Goal: Transaction & Acquisition: Purchase product/service

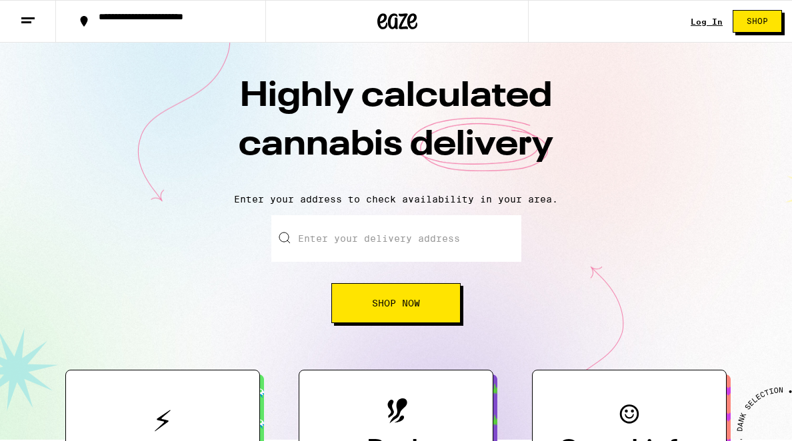
click at [705, 25] on link "Log In" at bounding box center [706, 21] width 32 height 9
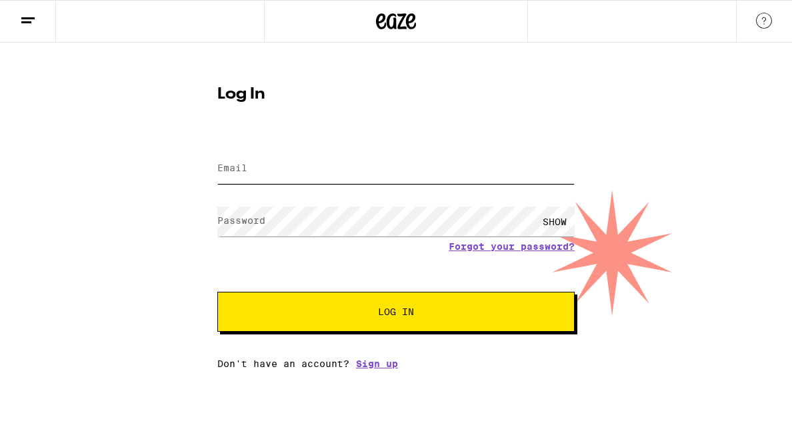
click at [484, 167] on input "Email" at bounding box center [395, 169] width 357 height 30
type input "[PERSON_NAME][EMAIL_ADDRESS][DOMAIN_NAME]"
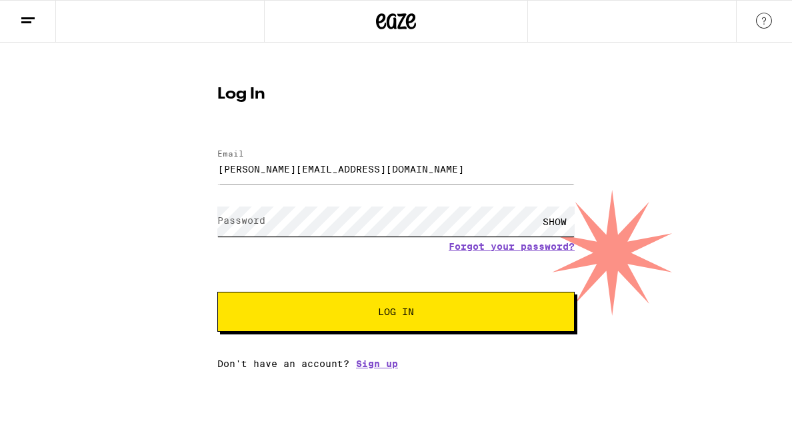
click at [217, 202] on div at bounding box center [217, 202] width 0 height 0
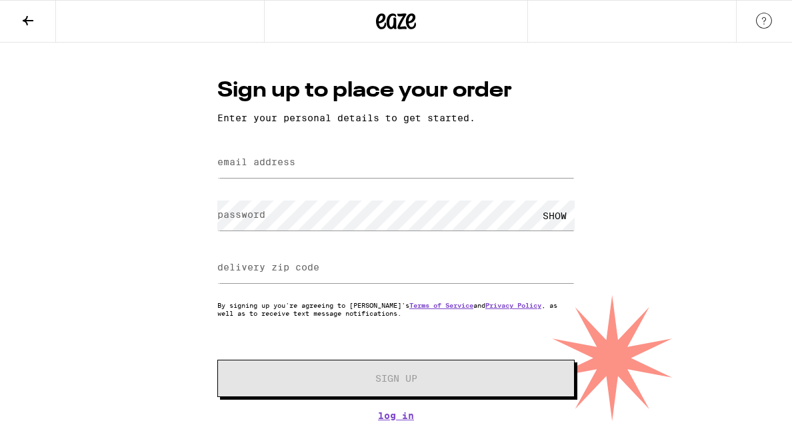
click at [27, 21] on icon at bounding box center [28, 21] width 16 height 16
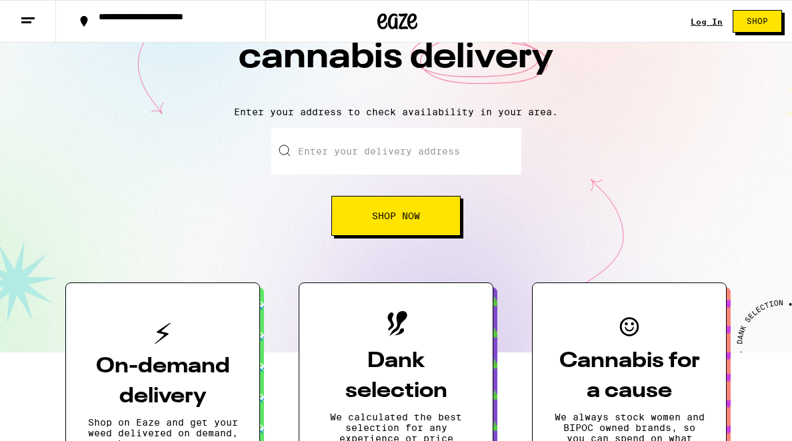
scroll to position [89, 0]
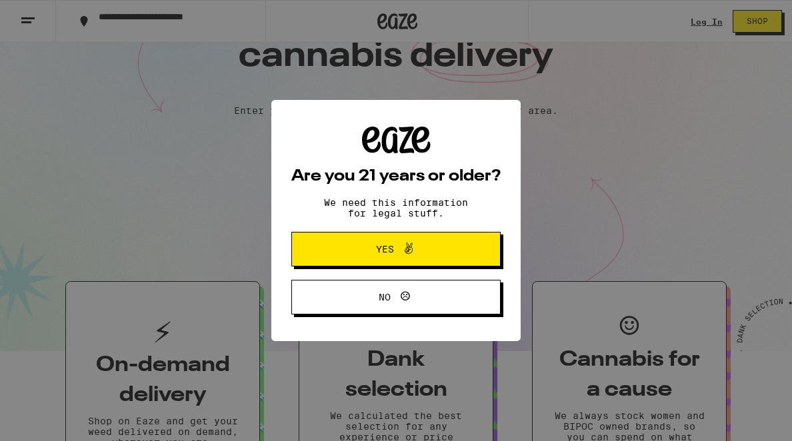
click at [377, 251] on span "Yes" at bounding box center [385, 249] width 18 height 9
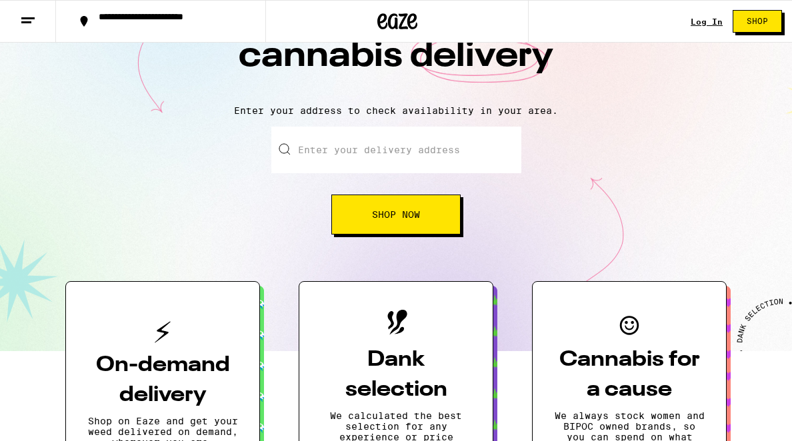
click at [705, 23] on link "Log In" at bounding box center [706, 21] width 32 height 9
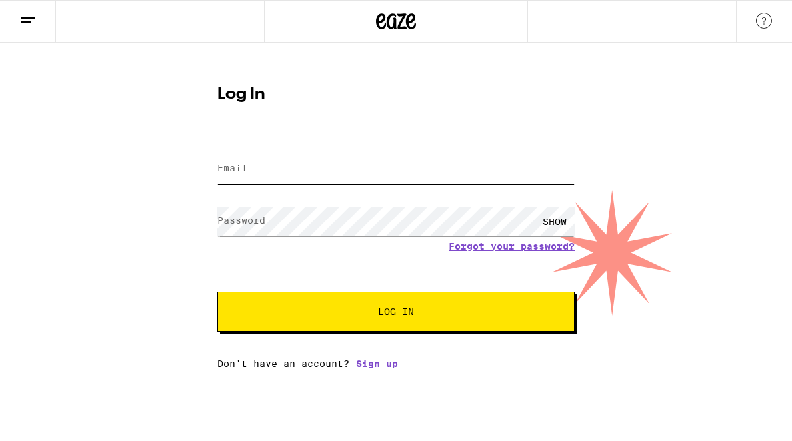
type input "[PERSON_NAME][EMAIL_ADDRESS][DOMAIN_NAME]"
click at [403, 165] on input "[PERSON_NAME][EMAIL_ADDRESS][DOMAIN_NAME]" at bounding box center [395, 169] width 357 height 30
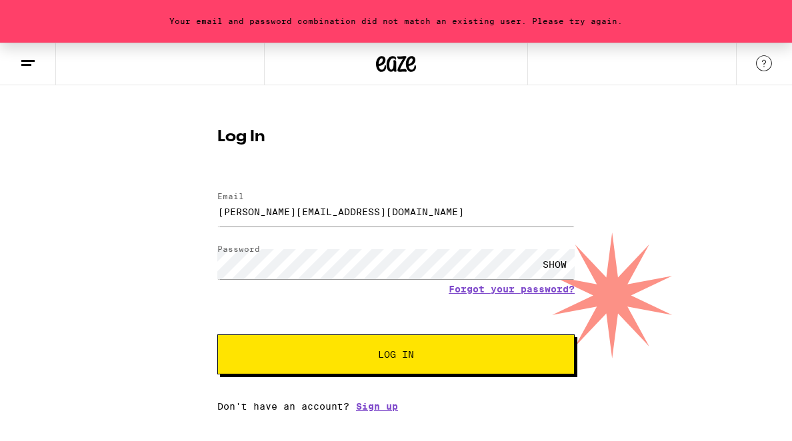
click at [171, 230] on div "Your email and password combination did not match an existing user. Please try …" at bounding box center [396, 227] width 792 height 369
click at [297, 339] on button "Log In" at bounding box center [395, 355] width 357 height 40
click at [556, 262] on div "SHOW" at bounding box center [554, 264] width 40 height 30
click at [321, 360] on button "Log In" at bounding box center [395, 355] width 357 height 40
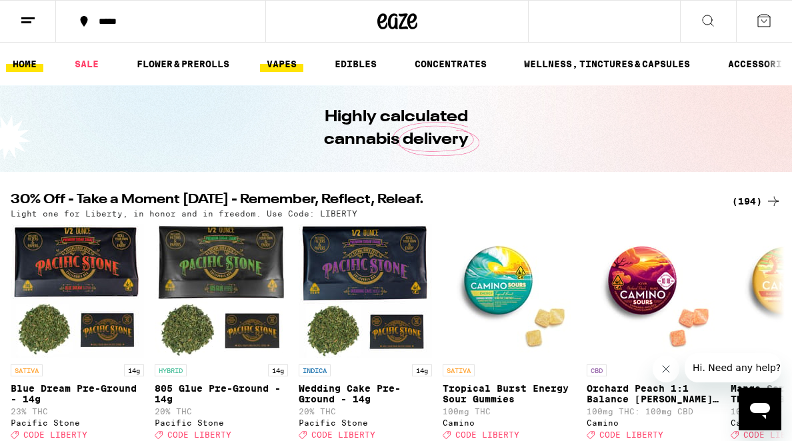
click at [283, 63] on link "VAPES" at bounding box center [281, 64] width 43 height 16
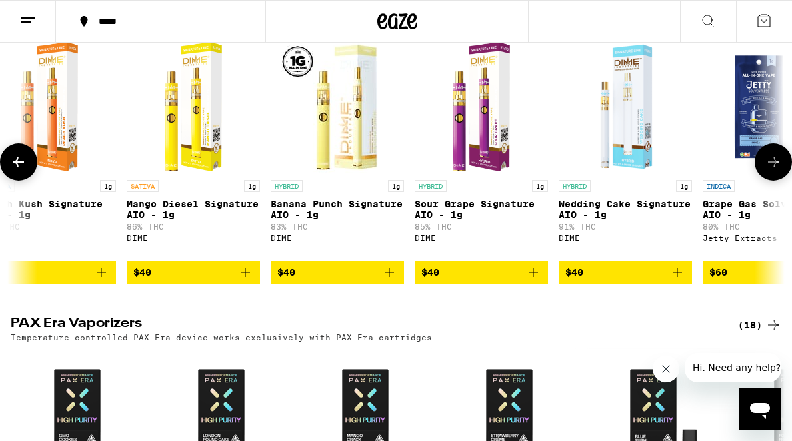
scroll to position [0, 10169]
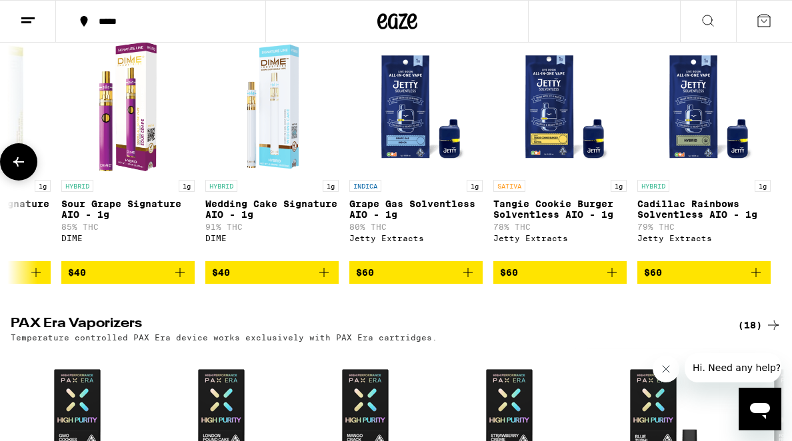
click at [20, 170] on icon at bounding box center [19, 162] width 16 height 16
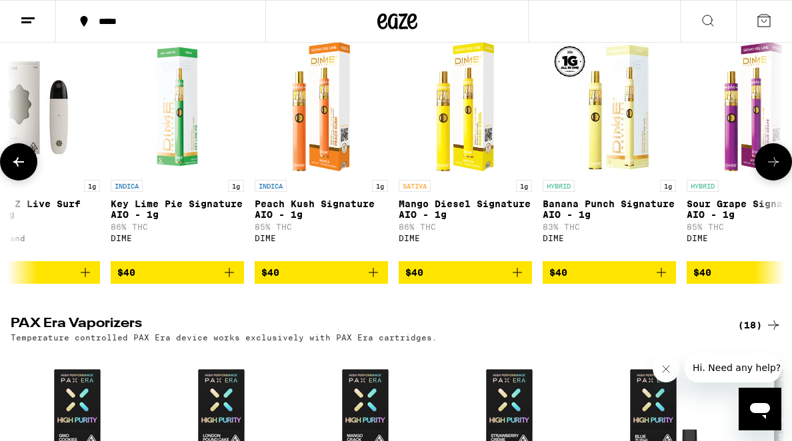
click at [21, 170] on icon at bounding box center [19, 162] width 16 height 16
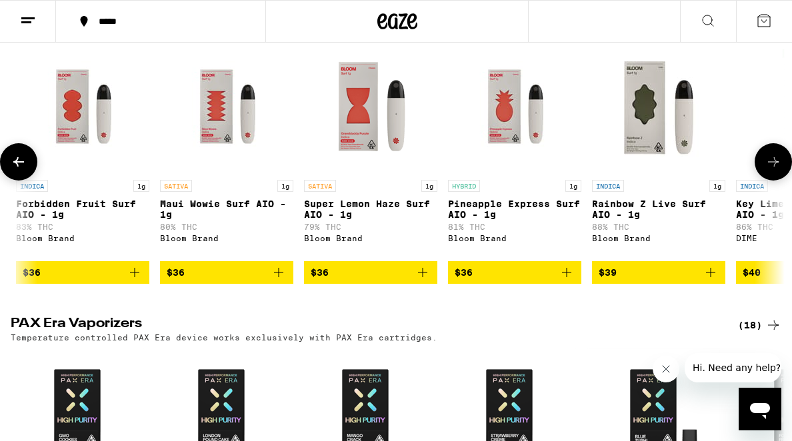
scroll to position [0, 8918]
click at [22, 170] on icon at bounding box center [19, 162] width 16 height 16
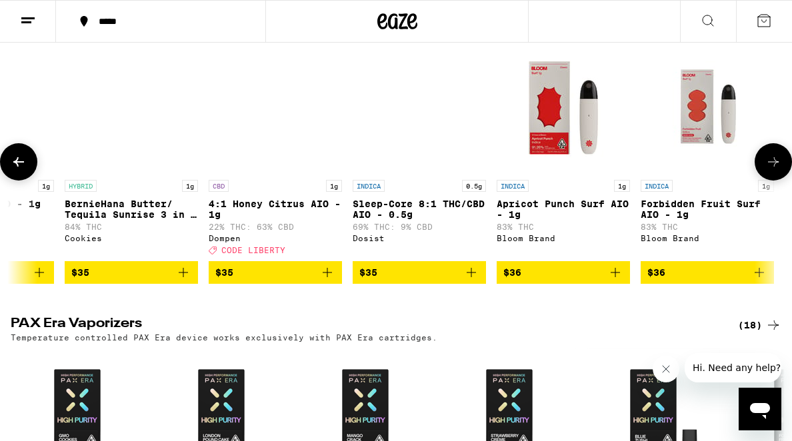
scroll to position [0, 8293]
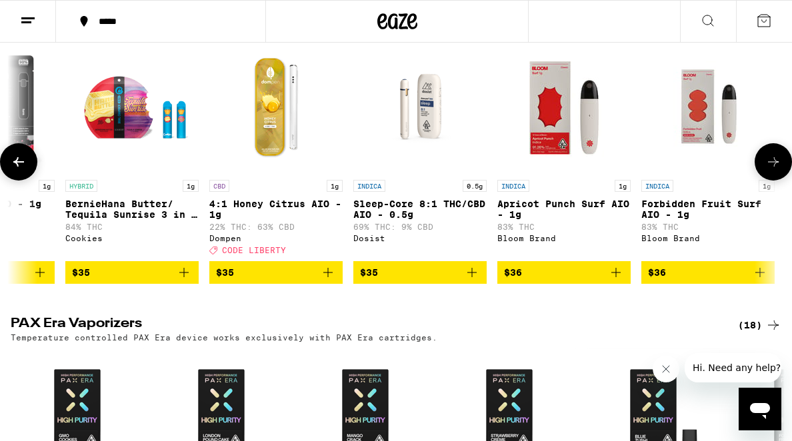
click at [23, 170] on icon at bounding box center [19, 162] width 16 height 16
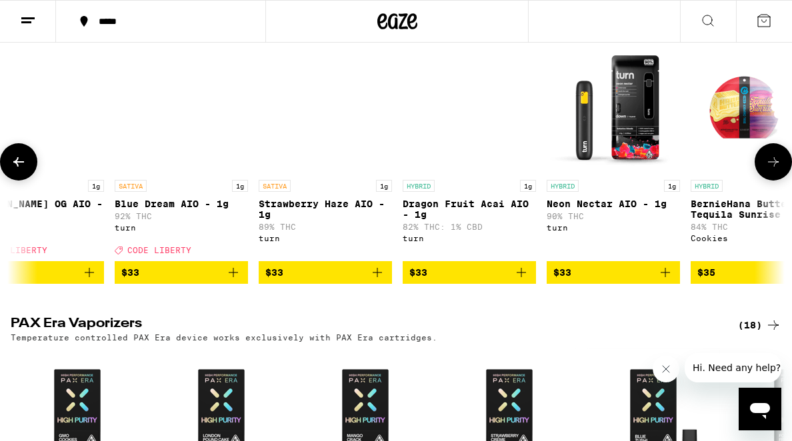
scroll to position [0, 7668]
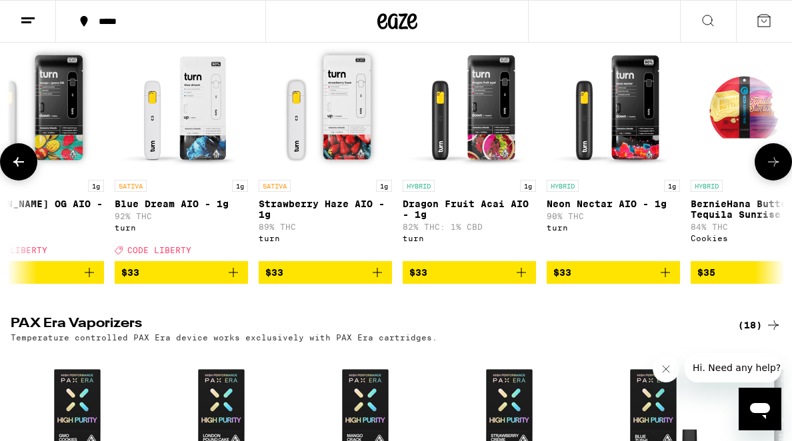
click at [22, 170] on icon at bounding box center [19, 162] width 16 height 16
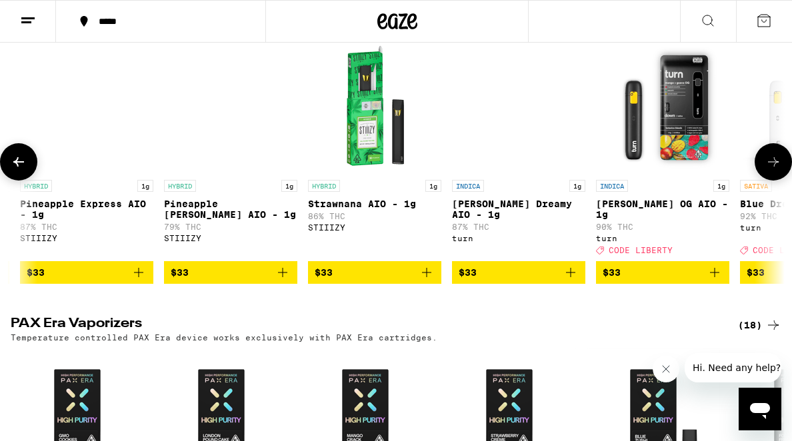
scroll to position [0, 7043]
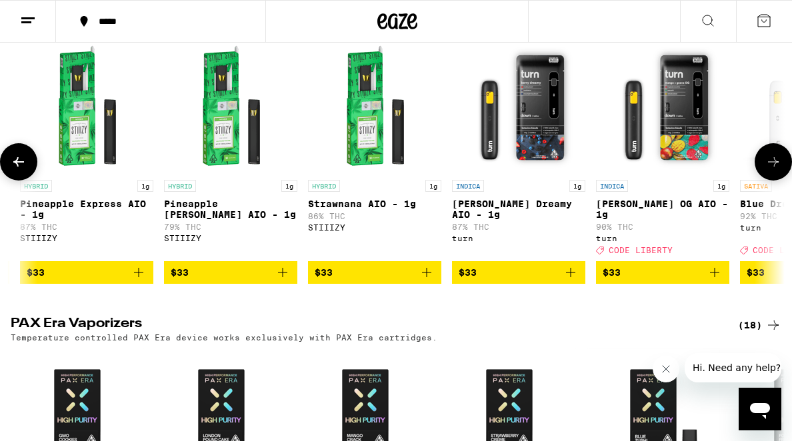
click at [22, 170] on icon at bounding box center [19, 162] width 16 height 16
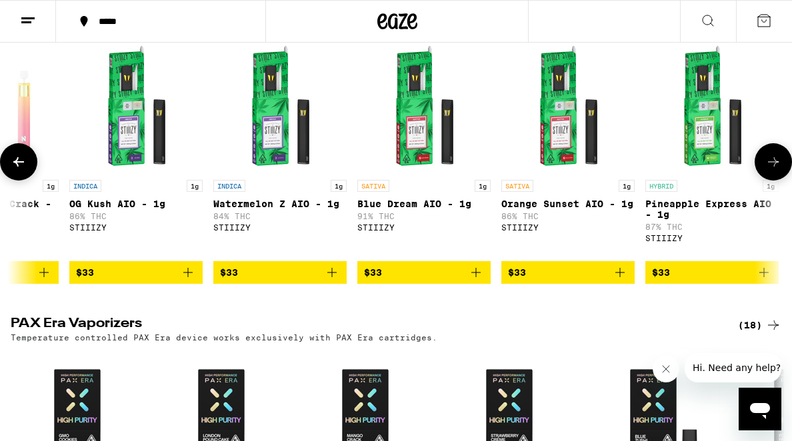
click at [22, 170] on icon at bounding box center [19, 162] width 16 height 16
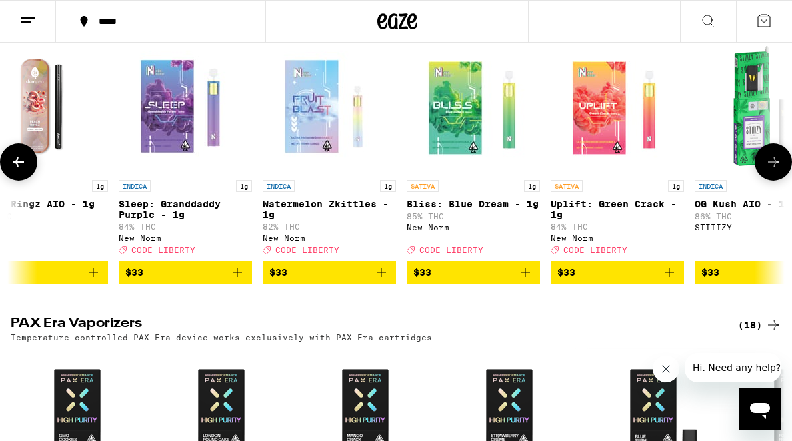
click at [22, 170] on icon at bounding box center [19, 162] width 16 height 16
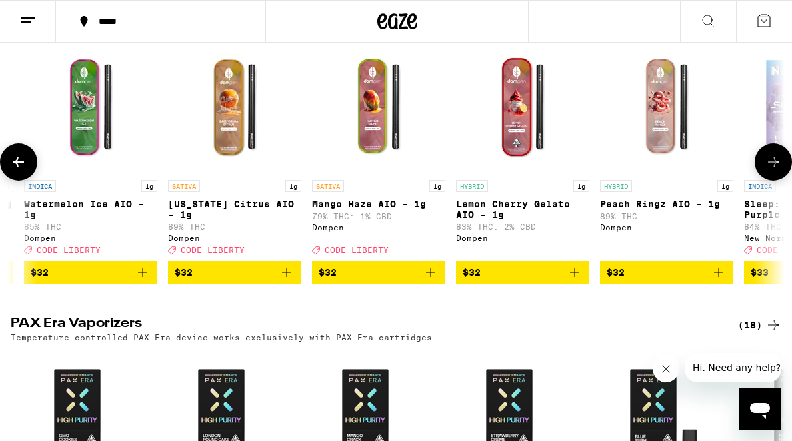
click at [22, 170] on icon at bounding box center [19, 162] width 16 height 16
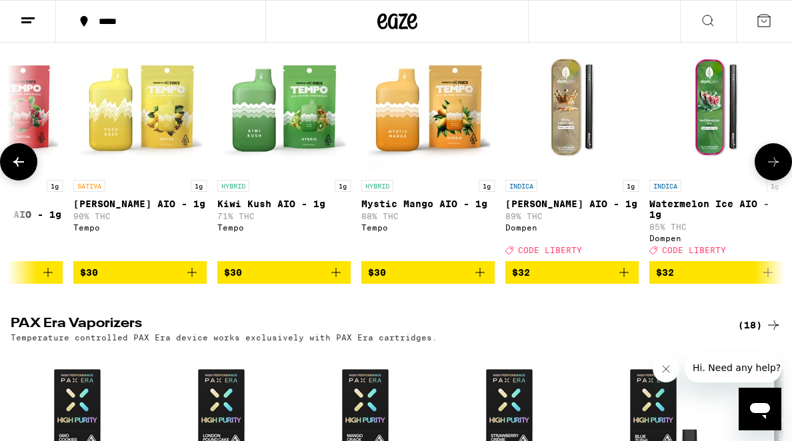
click at [22, 181] on button at bounding box center [18, 161] width 37 height 37
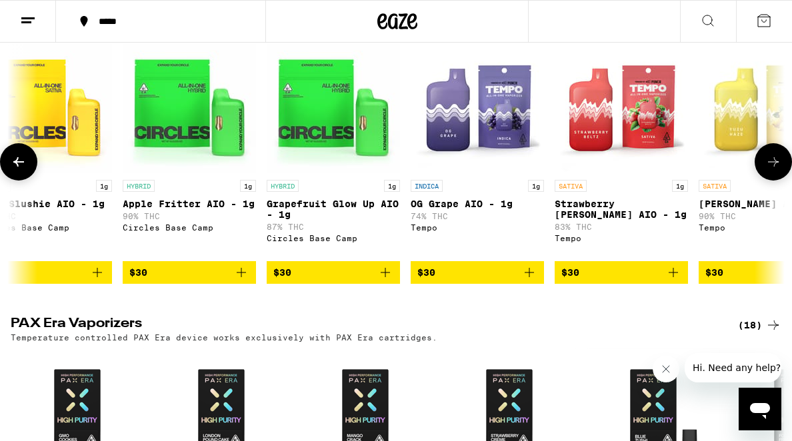
click at [22, 181] on button at bounding box center [18, 161] width 37 height 37
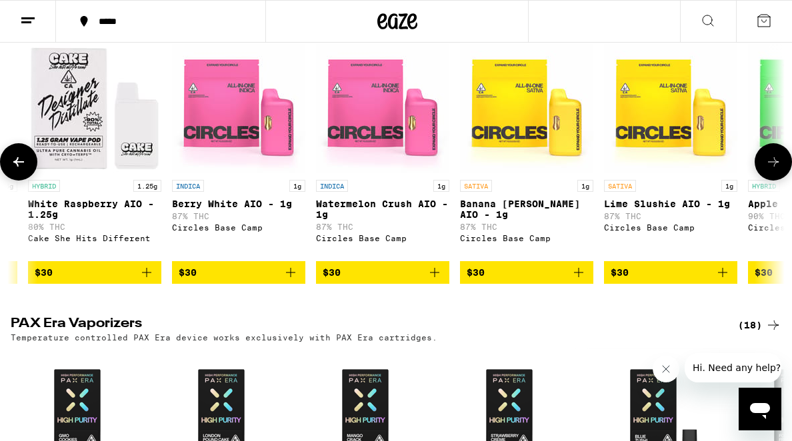
click at [22, 181] on button at bounding box center [18, 161] width 37 height 37
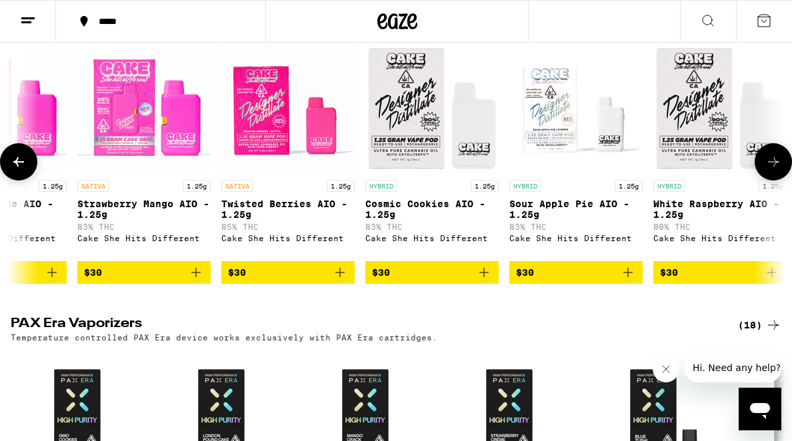
click at [22, 181] on button at bounding box center [18, 161] width 37 height 37
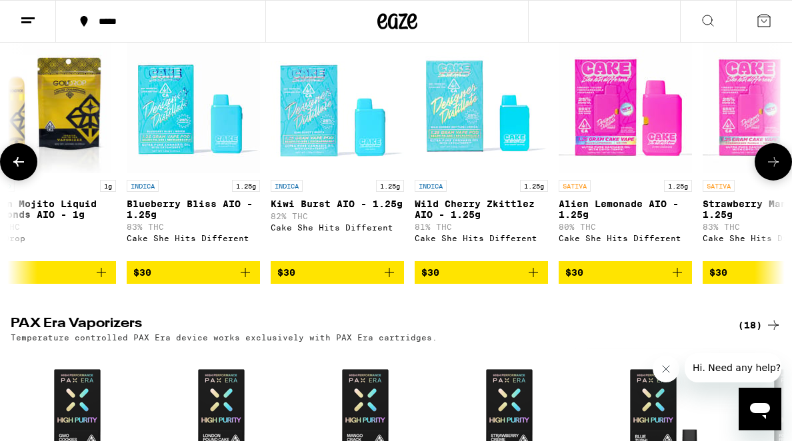
click at [23, 181] on button at bounding box center [18, 161] width 37 height 37
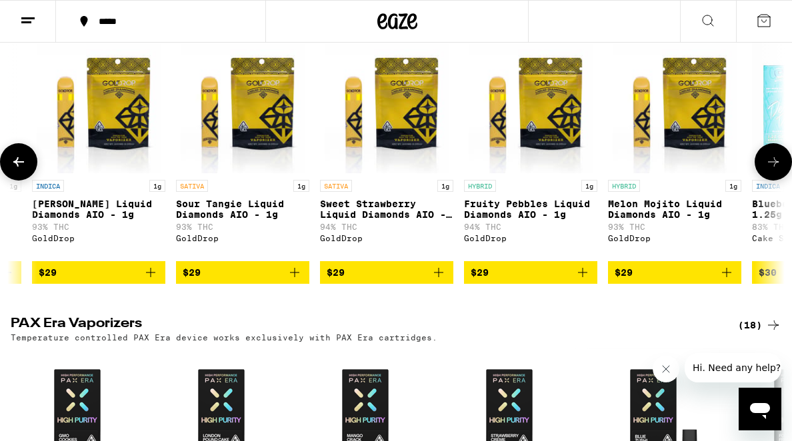
click at [23, 181] on button at bounding box center [18, 161] width 37 height 37
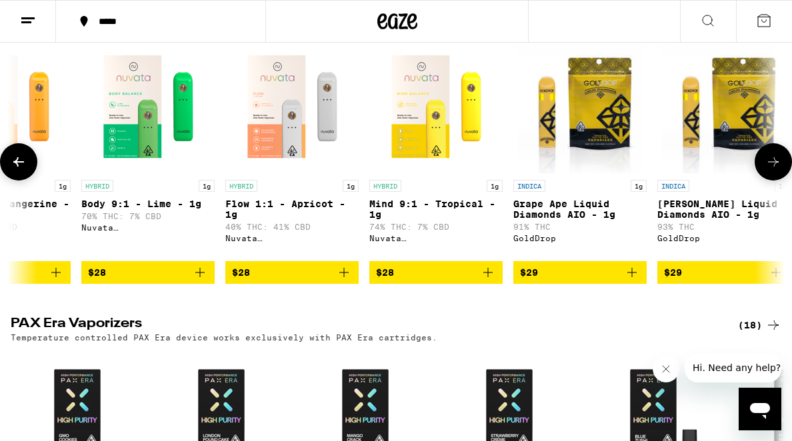
click at [23, 181] on button at bounding box center [18, 161] width 37 height 37
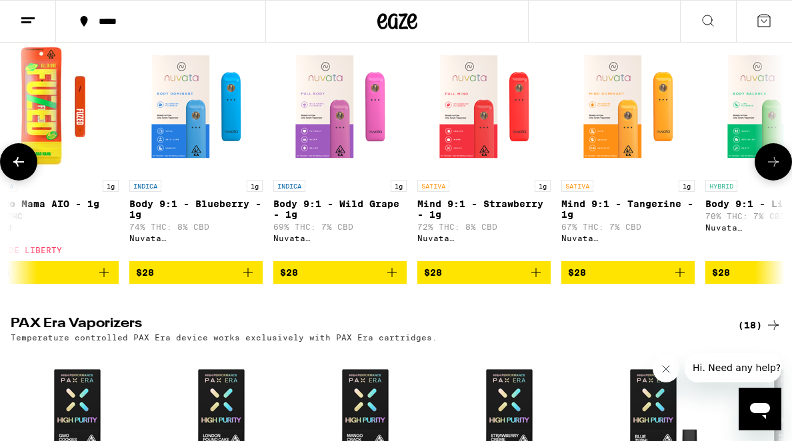
scroll to position [0, 168]
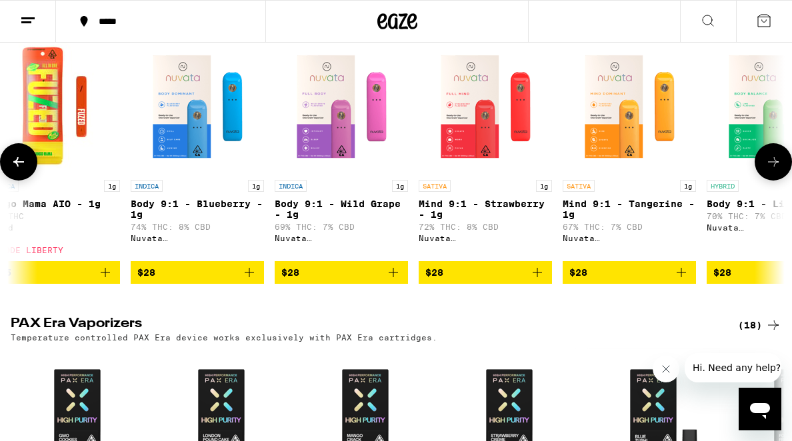
click at [23, 181] on button at bounding box center [18, 161] width 37 height 37
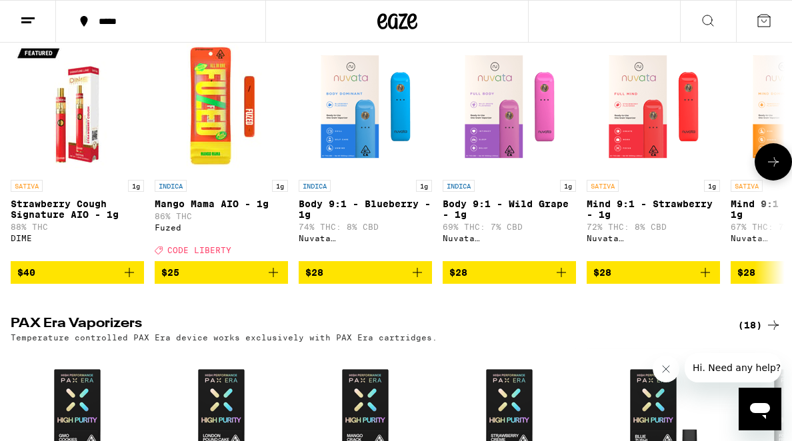
scroll to position [0, 0]
click at [765, 168] on icon at bounding box center [773, 162] width 16 height 16
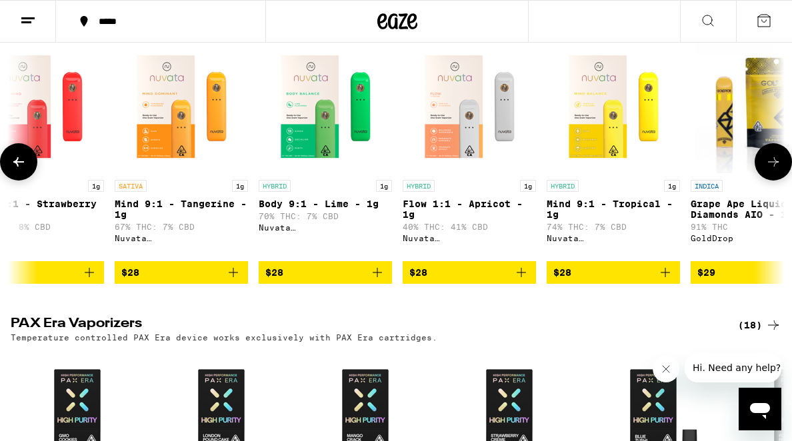
scroll to position [0, 625]
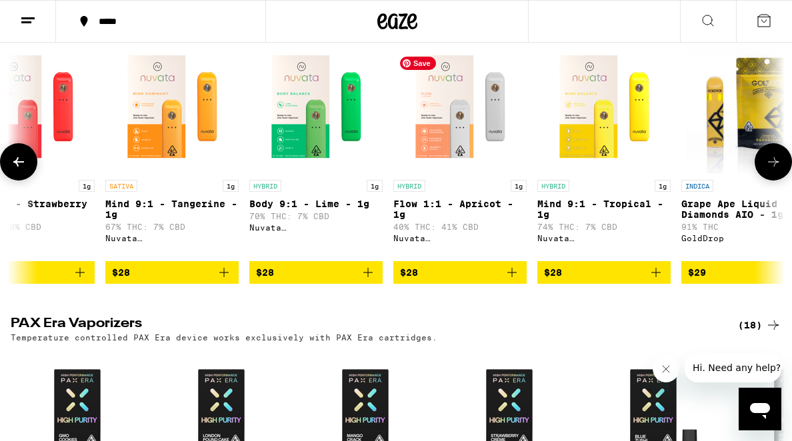
click at [462, 96] on img "Open page for Flow 1:1 - Apricot - 1g from Nuvata (CA)" at bounding box center [459, 106] width 133 height 133
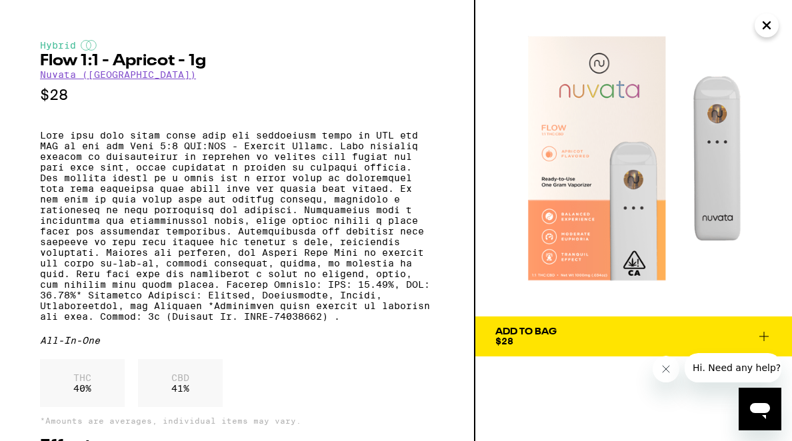
scroll to position [3, 0]
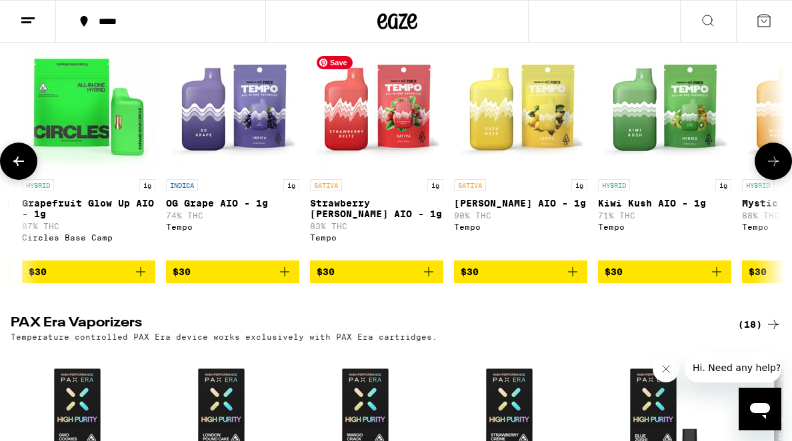
scroll to position [474, 0]
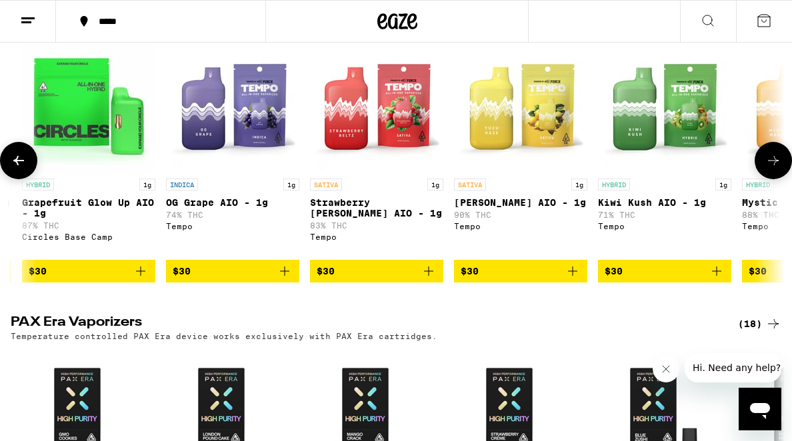
click at [768, 179] on button at bounding box center [772, 160] width 37 height 37
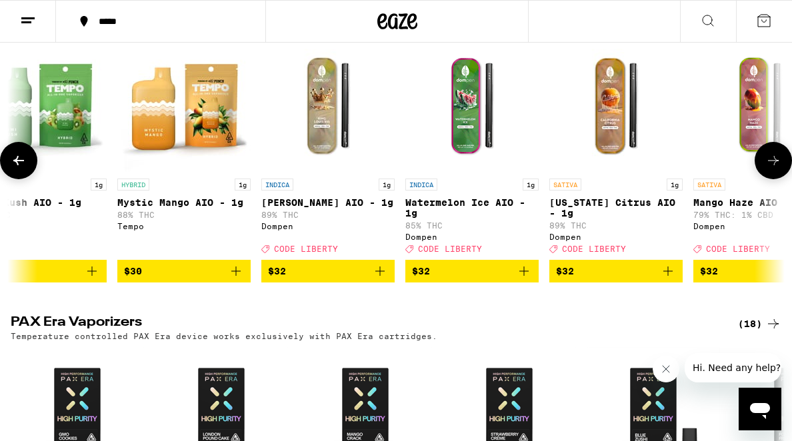
scroll to position [0, 4788]
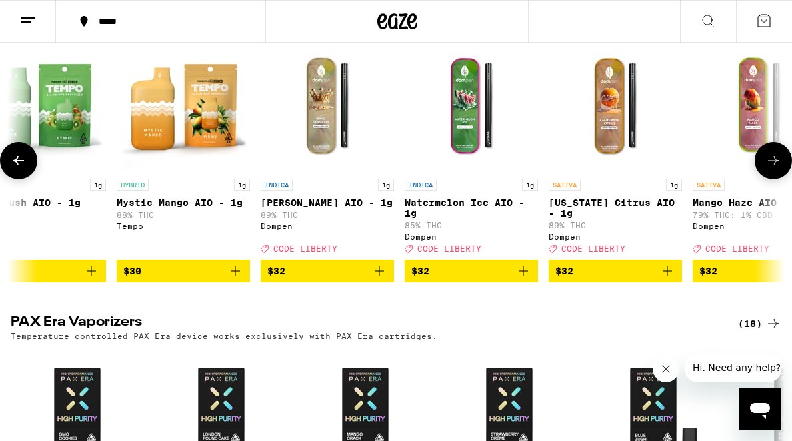
click at [770, 169] on icon at bounding box center [773, 161] width 16 height 16
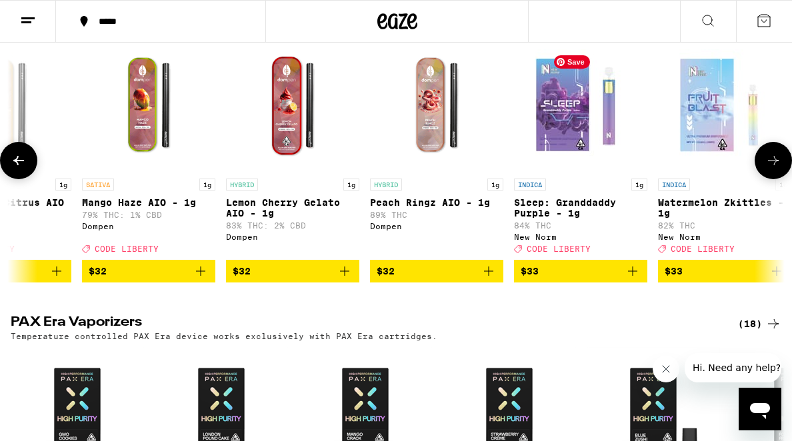
scroll to position [0, 5413]
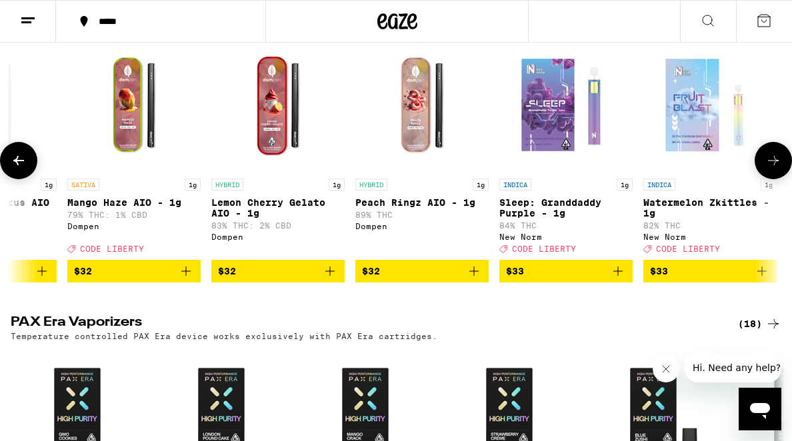
click at [23, 169] on icon at bounding box center [19, 161] width 16 height 16
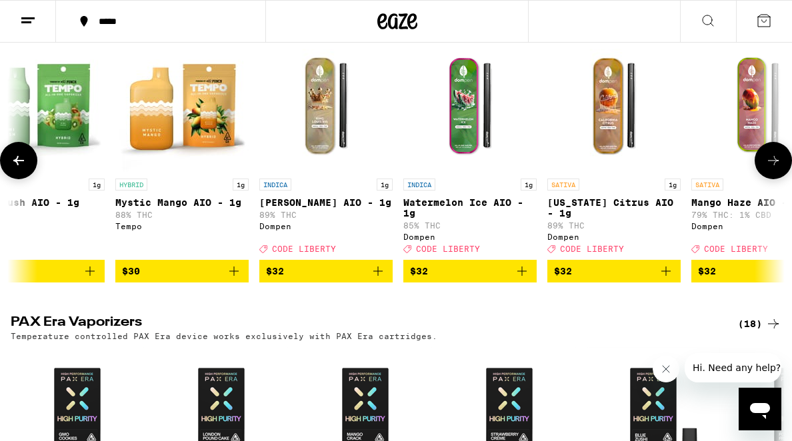
scroll to position [0, 4788]
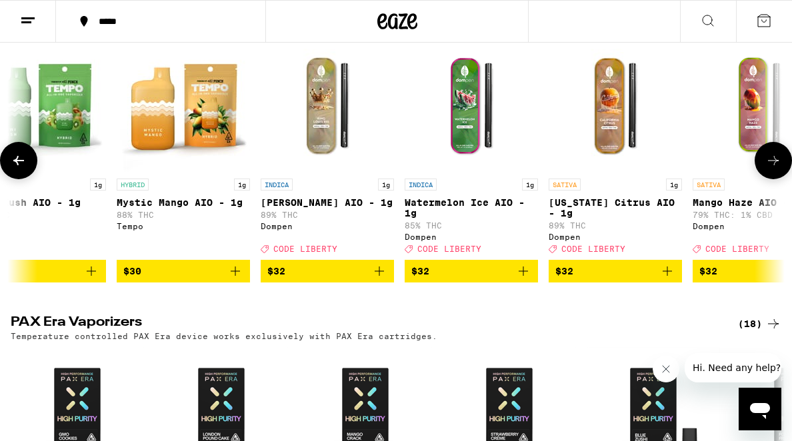
click at [313, 208] on p "[PERSON_NAME] AIO - 1g" at bounding box center [327, 202] width 133 height 11
click at [488, 145] on img "Open page for Watermelon Ice AIO - 1g from Dompen" at bounding box center [470, 105] width 133 height 133
click at [614, 167] on img "Open page for California Citrus AIO - 1g from Dompen" at bounding box center [614, 105] width 133 height 133
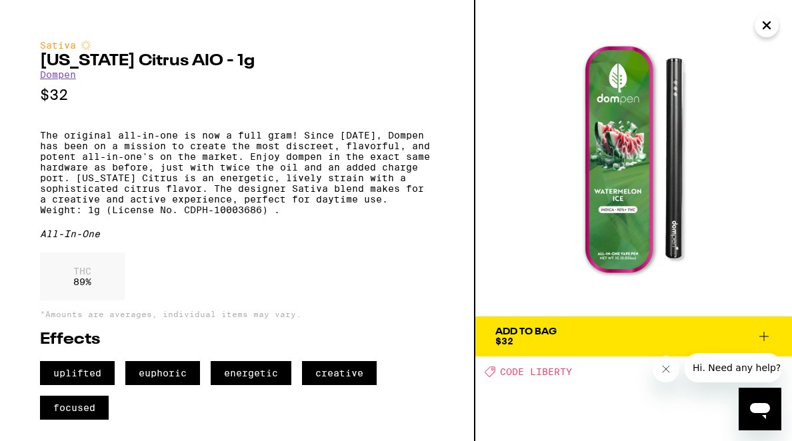
scroll to position [7, 0]
click at [551, 327] on div "Add To Bag" at bounding box center [525, 331] width 61 height 9
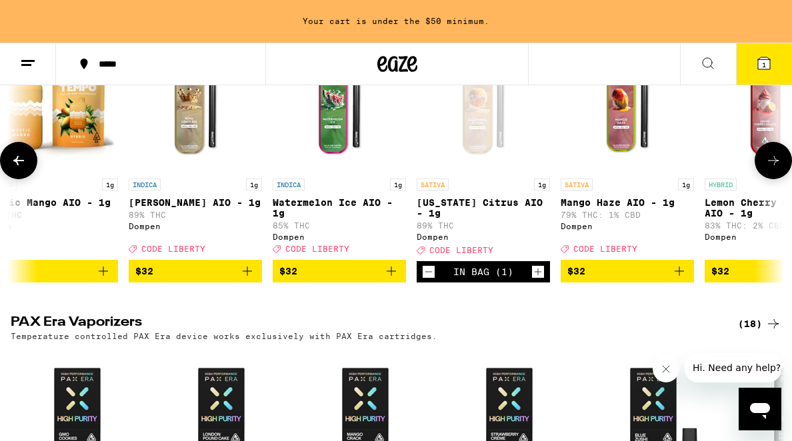
scroll to position [0, 4919]
click at [297, 207] on p "Watermelon Ice AIO - 1g" at bounding box center [339, 207] width 133 height 21
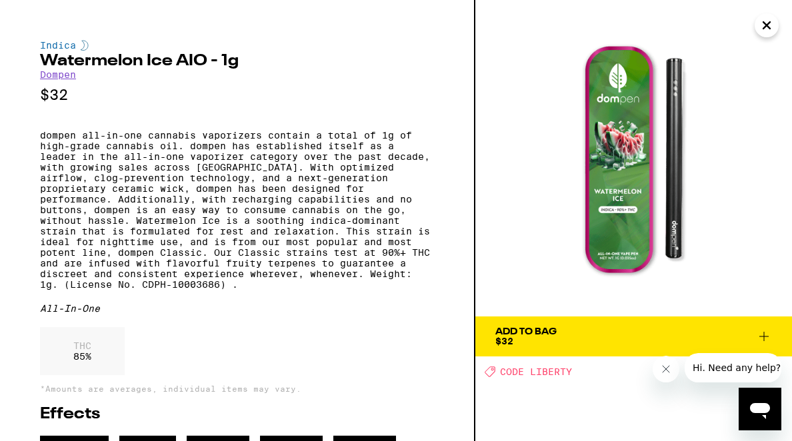
click at [554, 333] on div "Add To Bag" at bounding box center [525, 331] width 61 height 9
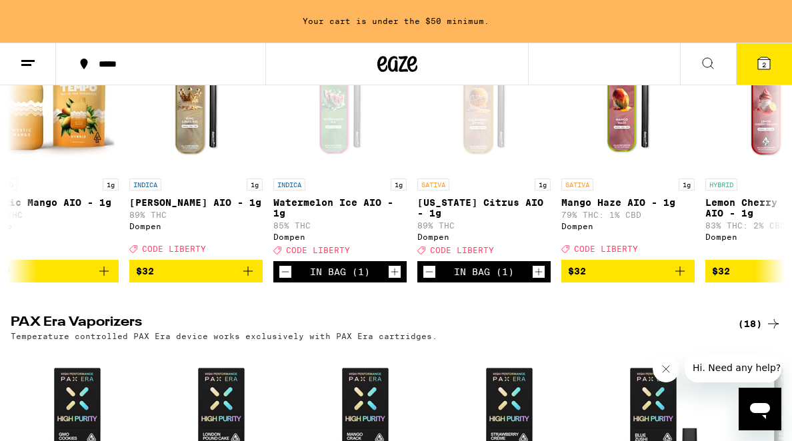
scroll to position [474, 0]
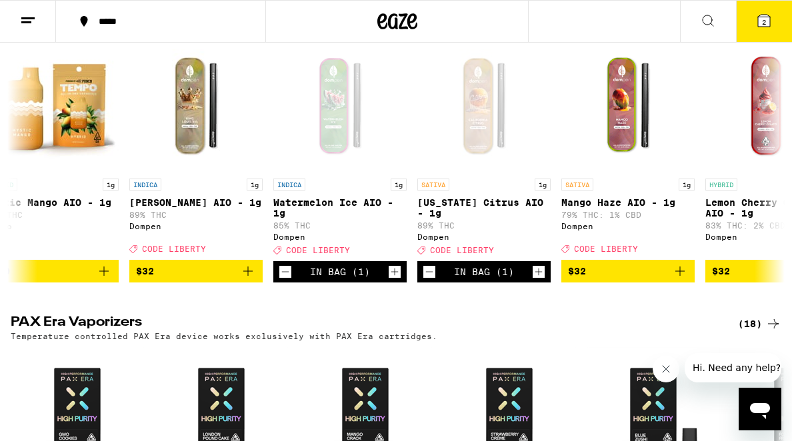
click at [757, 15] on icon at bounding box center [764, 21] width 16 height 16
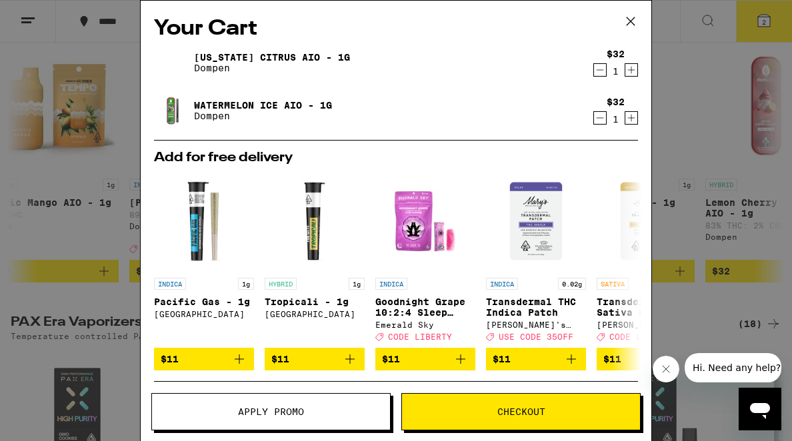
click at [671, 85] on div "Your Cart [US_STATE] Citrus AIO - 1g Dompen $32 1 Watermelon Ice AIO - 1g Dompe…" at bounding box center [396, 220] width 792 height 441
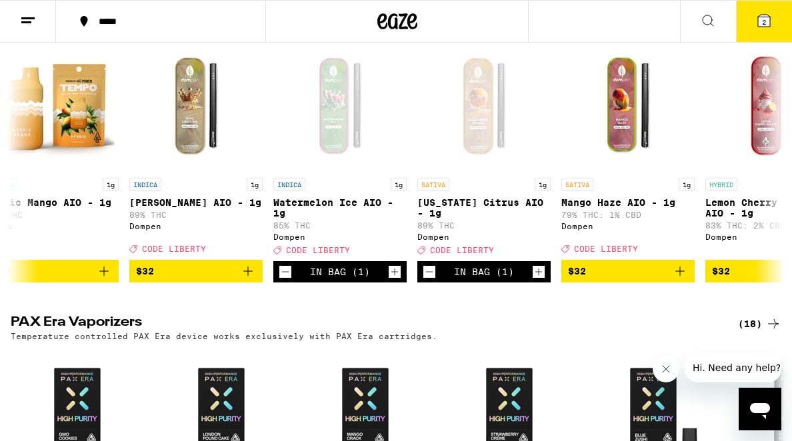
click at [756, 14] on icon at bounding box center [764, 21] width 16 height 16
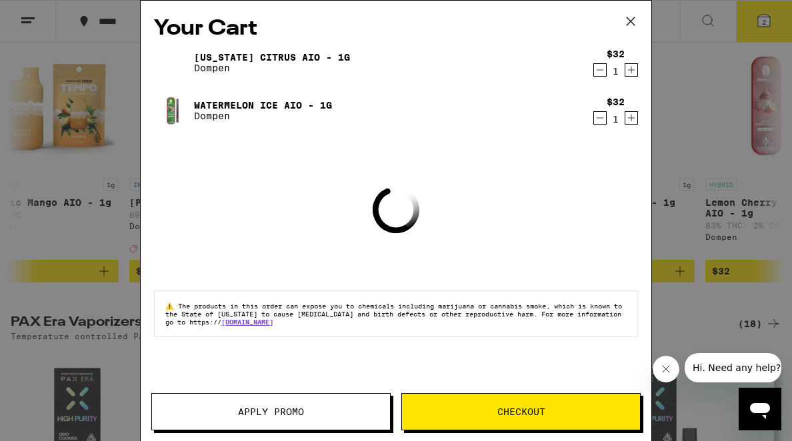
click at [253, 407] on span "Apply Promo" at bounding box center [271, 411] width 66 height 9
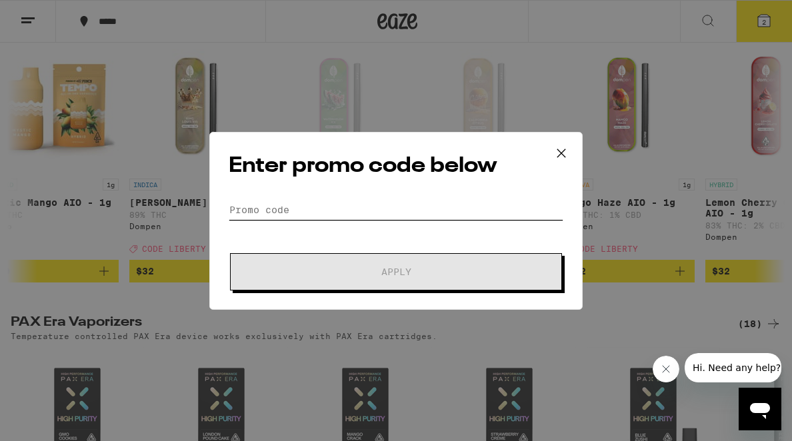
click at [281, 201] on input "Promo Code" at bounding box center [396, 210] width 335 height 20
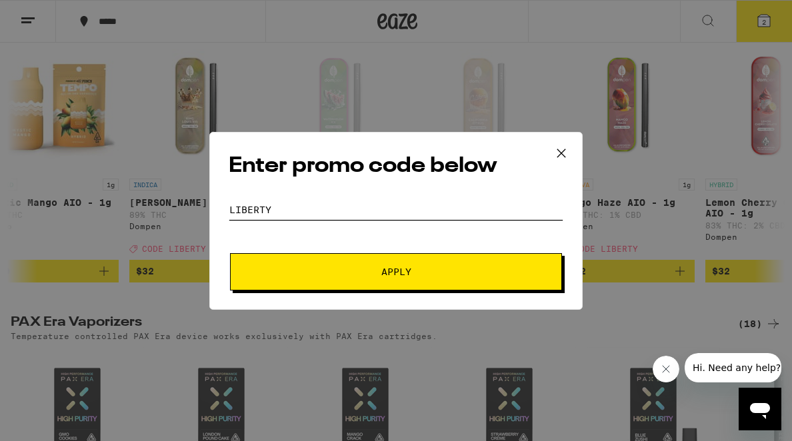
type input "liberty"
click at [360, 279] on button "Apply" at bounding box center [396, 271] width 332 height 37
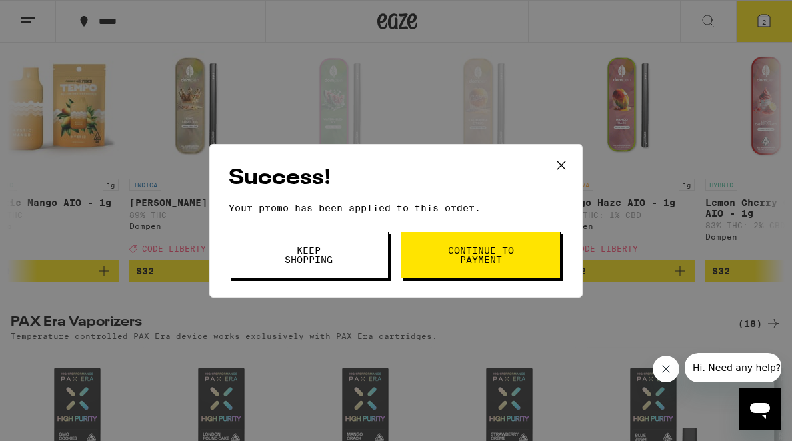
click at [470, 255] on span "Continue to payment" at bounding box center [480, 255] width 68 height 19
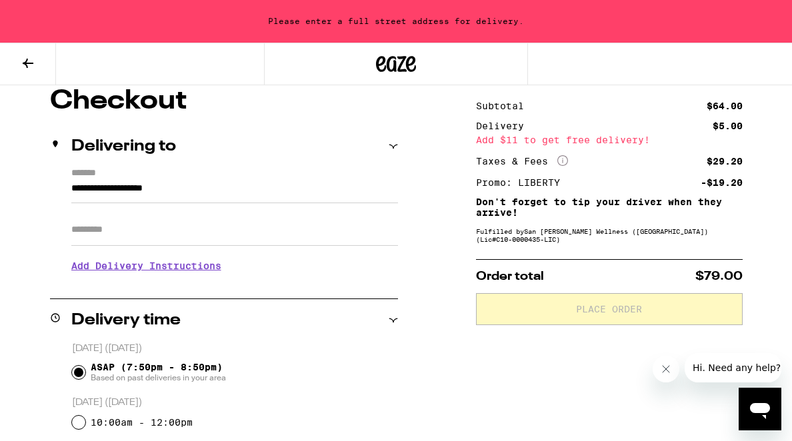
scroll to position [117, 0]
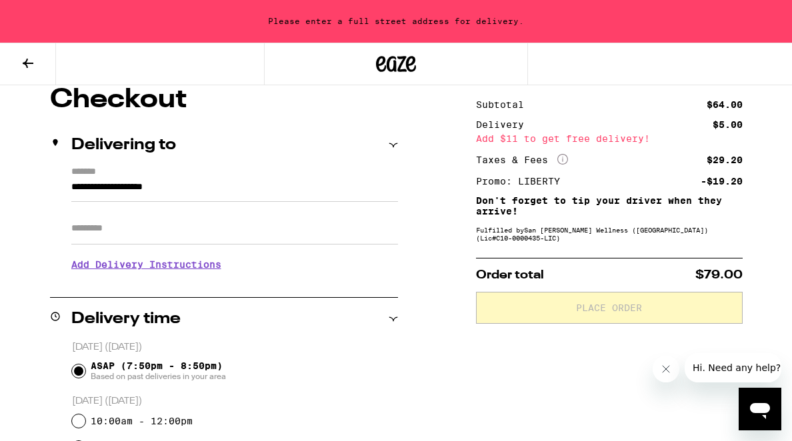
click at [203, 188] on input "**********" at bounding box center [234, 190] width 327 height 23
drag, startPoint x: 65, startPoint y: 187, endPoint x: 196, endPoint y: 175, distance: 131.8
click at [193, 175] on div "**********" at bounding box center [224, 224] width 348 height 115
click at [196, 175] on label "*******" at bounding box center [234, 173] width 327 height 13
click at [196, 179] on input "**********" at bounding box center [234, 190] width 327 height 23
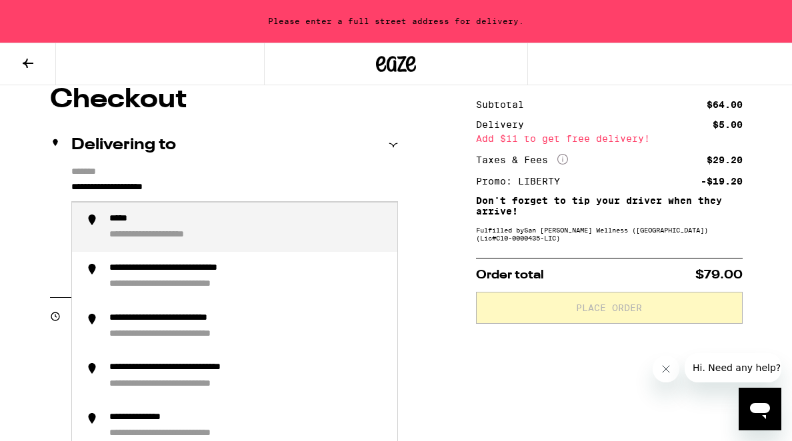
drag, startPoint x: 199, startPoint y: 179, endPoint x: 215, endPoint y: 180, distance: 16.0
click at [215, 180] on input "**********" at bounding box center [234, 190] width 327 height 23
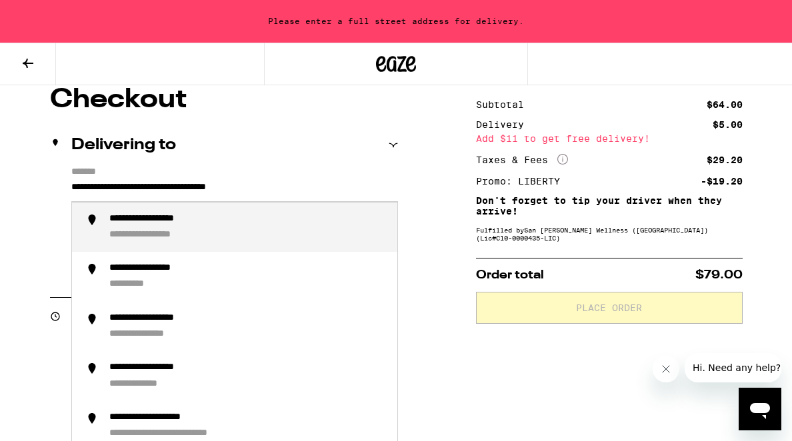
click at [214, 231] on div "**********" at bounding box center [163, 235] width 109 height 13
type input "**********"
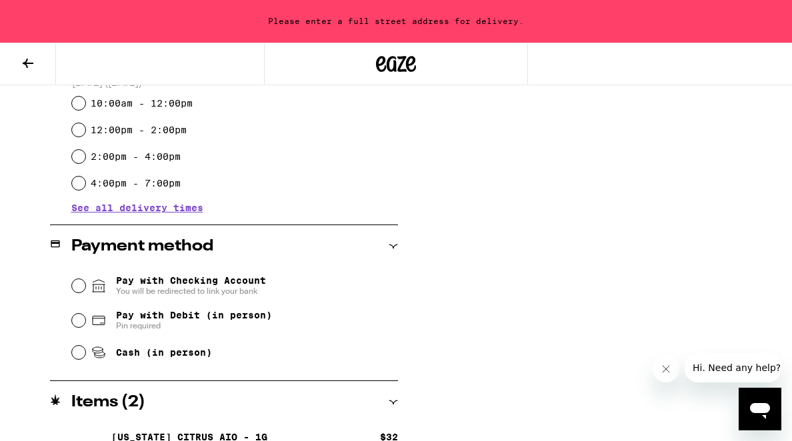
scroll to position [438, 0]
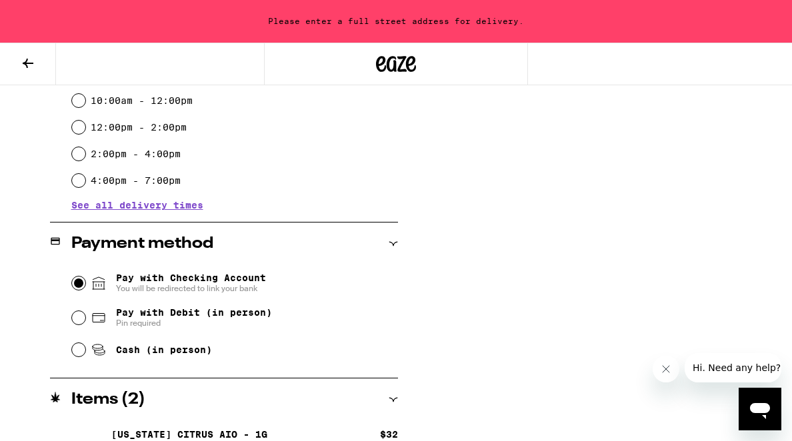
click at [79, 281] on input "Pay with Checking Account You will be redirected to link your bank" at bounding box center [78, 283] width 13 height 13
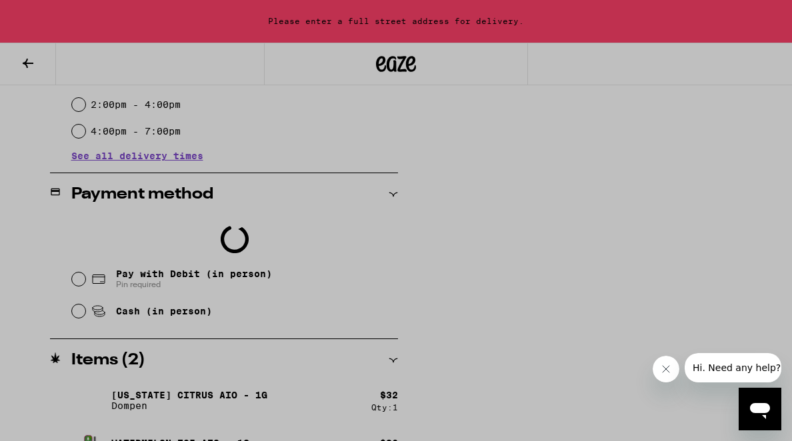
scroll to position [488, 0]
click at [536, 365] on div at bounding box center [396, 220] width 792 height 441
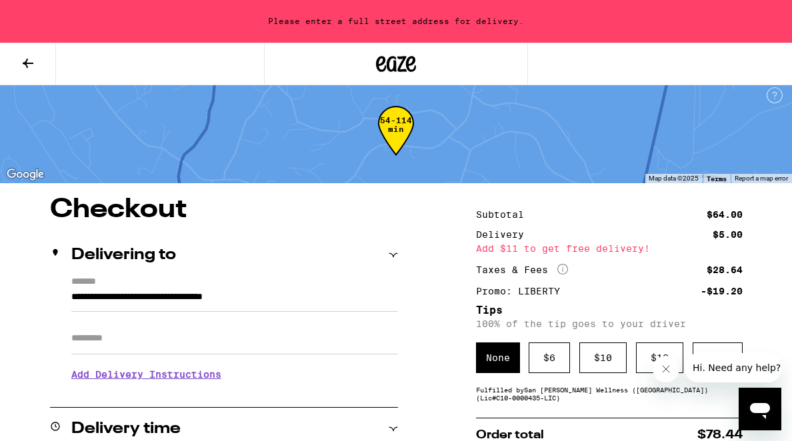
scroll to position [7, 0]
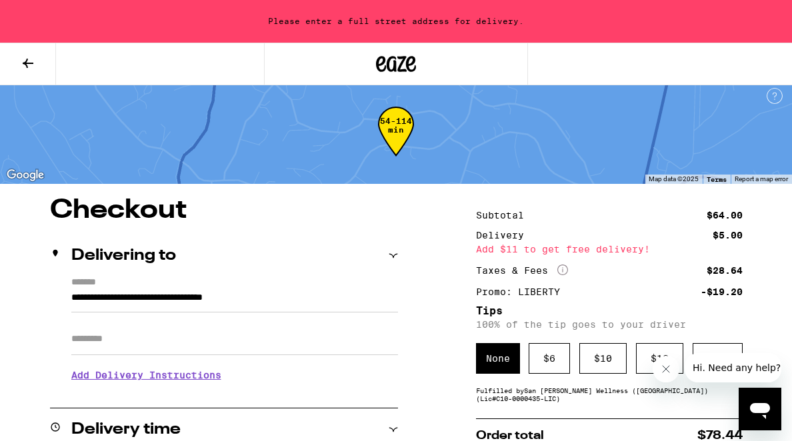
click at [157, 338] on input "Apt/Suite" at bounding box center [234, 339] width 327 height 32
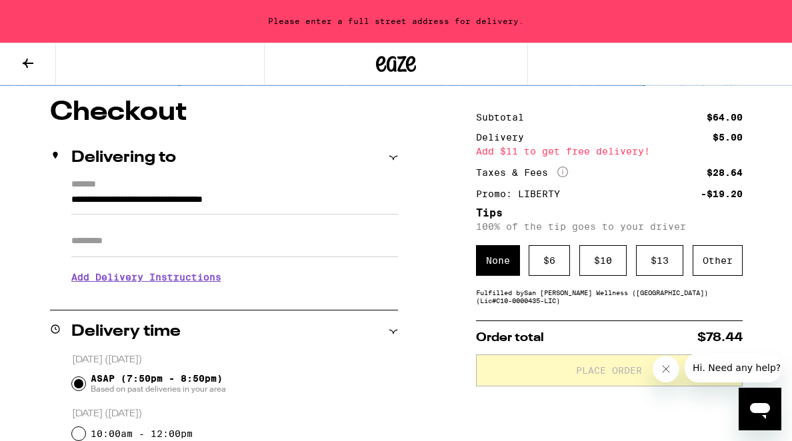
scroll to position [0, 0]
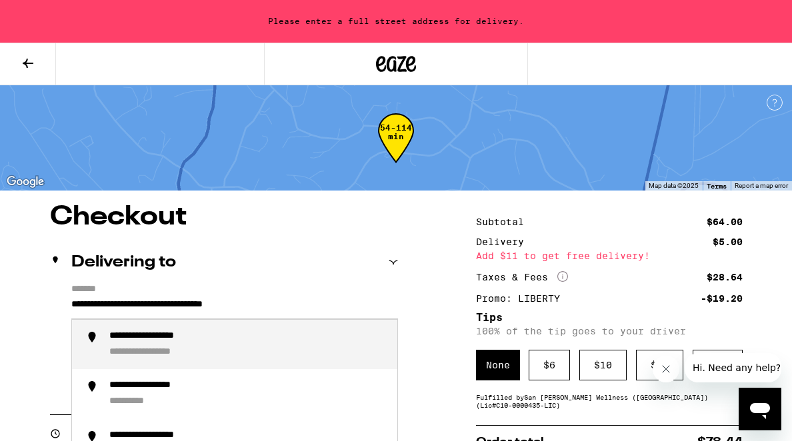
click at [72, 305] on input "**********" at bounding box center [234, 308] width 327 height 23
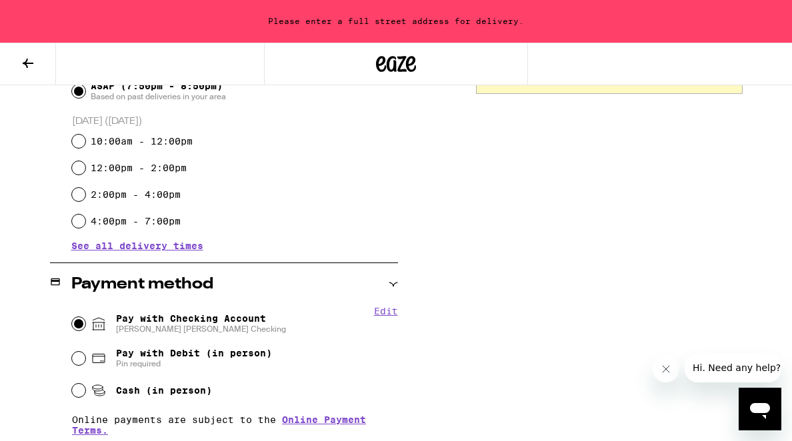
click at [292, 113] on fieldset "[DATE] ([DATE]) ASAP (7:50pm - 8:50pm) Based on past deliveries in your area [D…" at bounding box center [234, 148] width 327 height 174
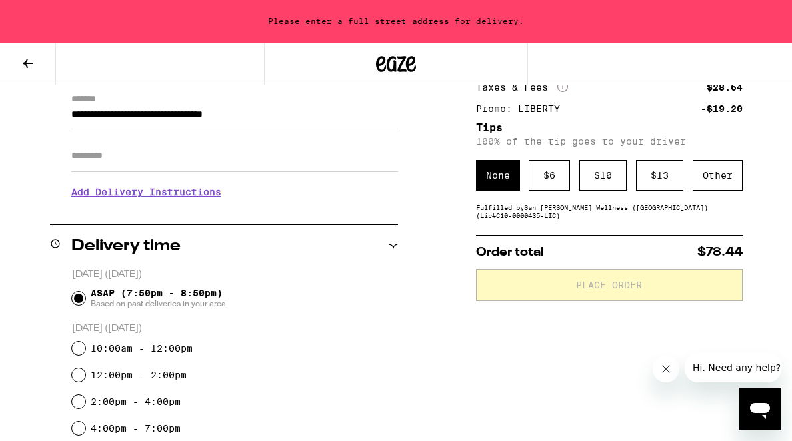
click at [223, 165] on input "Apt/Suite" at bounding box center [234, 156] width 327 height 32
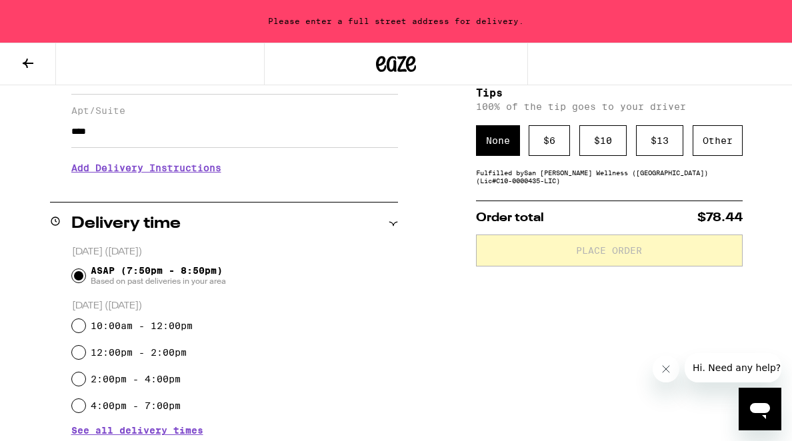
scroll to position [104, 0]
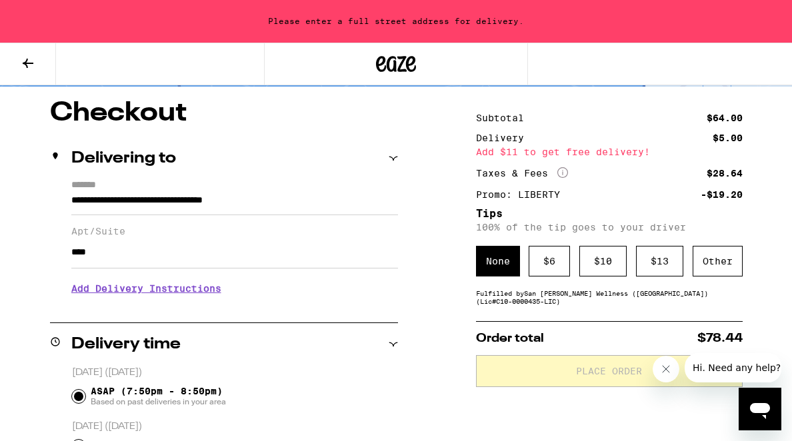
type input "****"
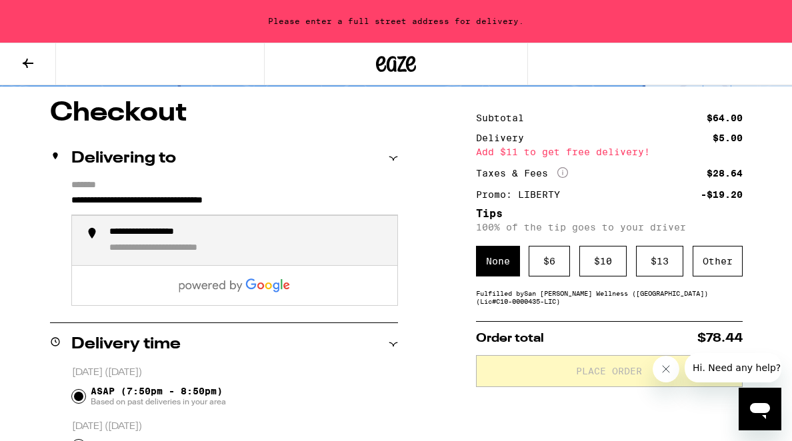
click at [189, 199] on input "**********" at bounding box center [234, 204] width 327 height 23
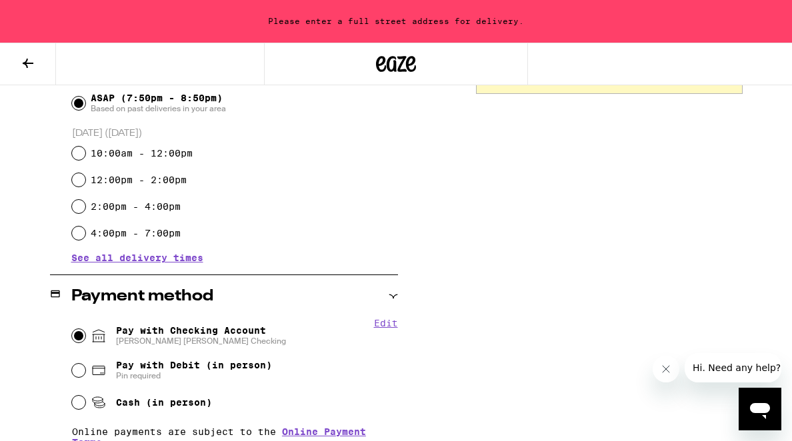
click at [348, 211] on div "2:00pm - 4:00pm" at bounding box center [235, 206] width 326 height 27
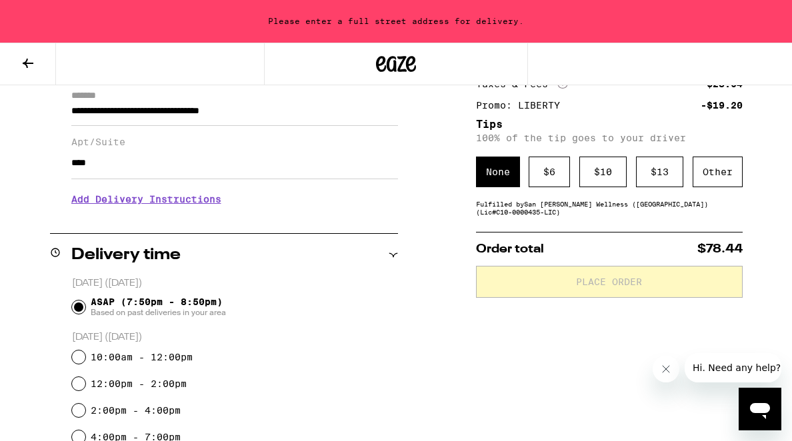
scroll to position [0, 0]
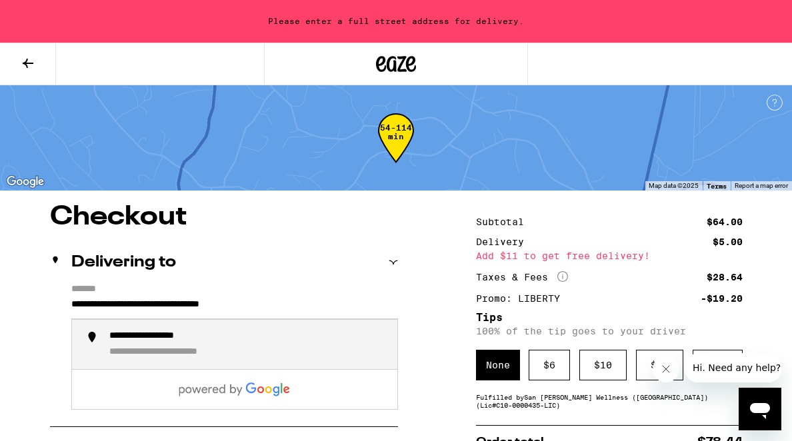
click at [313, 304] on input "**********" at bounding box center [234, 308] width 327 height 23
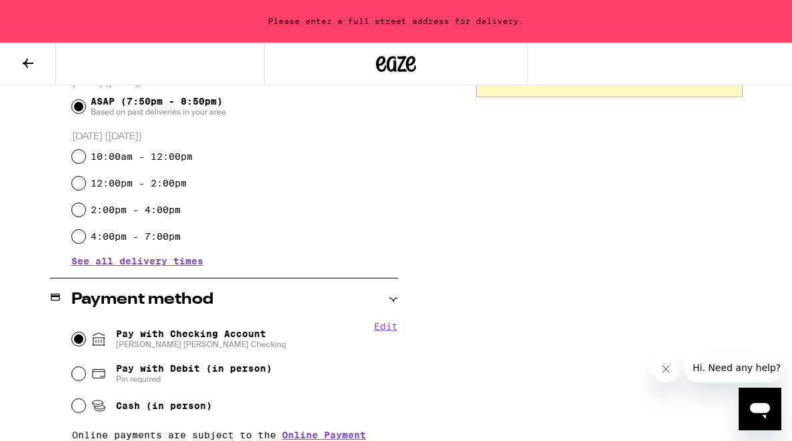
scroll to position [397, 0]
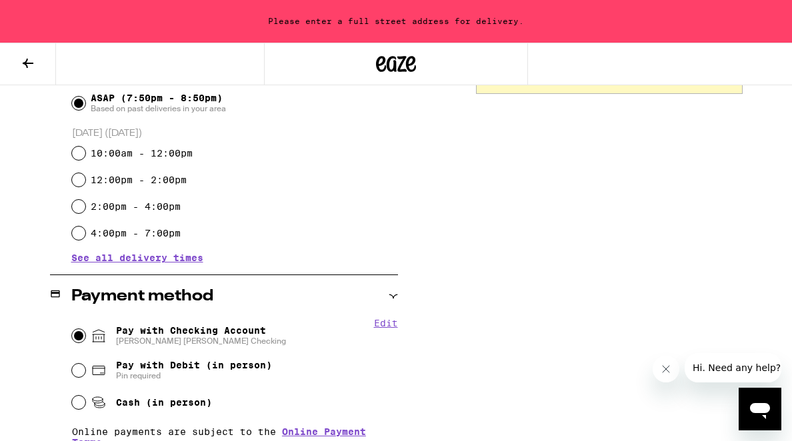
click at [452, 260] on div "**********" at bounding box center [396, 210] width 792 height 807
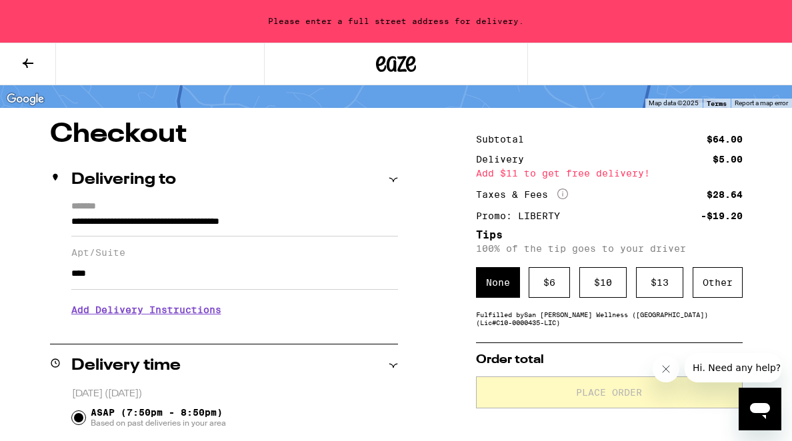
scroll to position [86, 0]
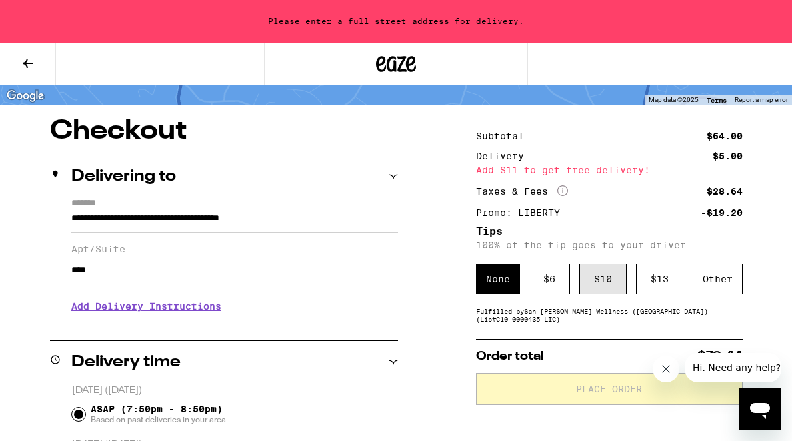
click at [604, 277] on div "$ 10" at bounding box center [602, 279] width 47 height 31
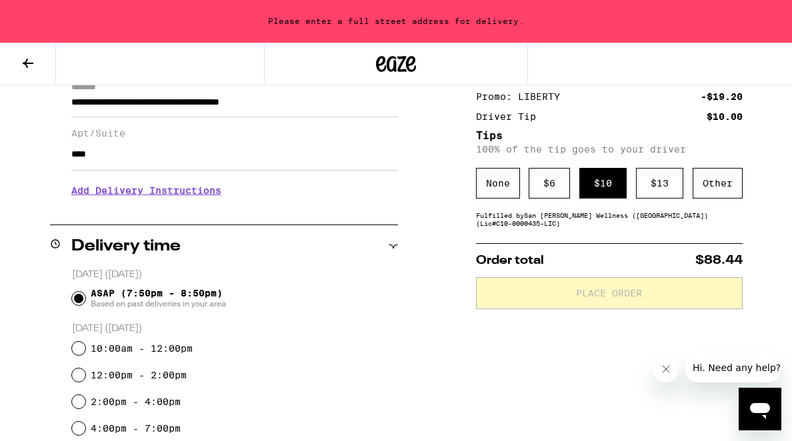
scroll to position [204, 0]
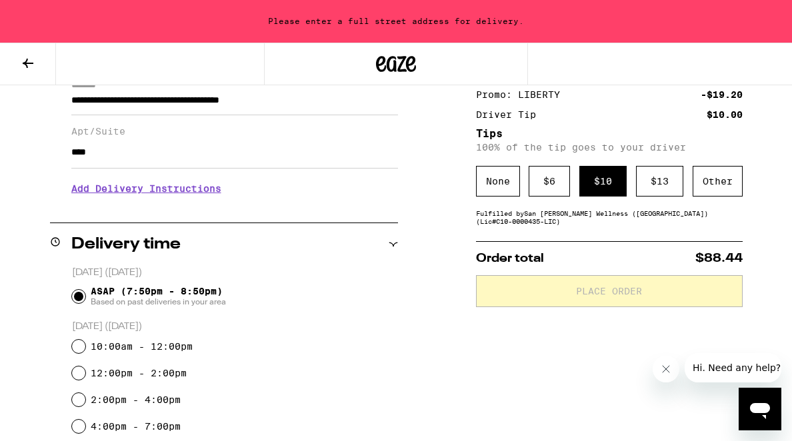
click at [69, 95] on div "**********" at bounding box center [224, 143] width 348 height 126
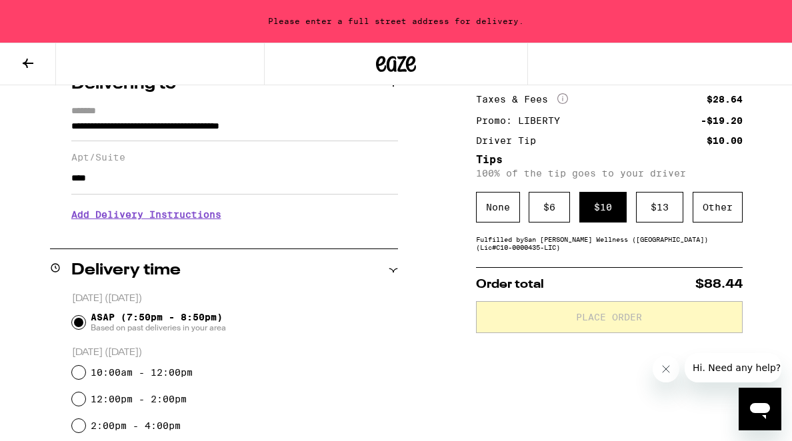
scroll to position [169, 0]
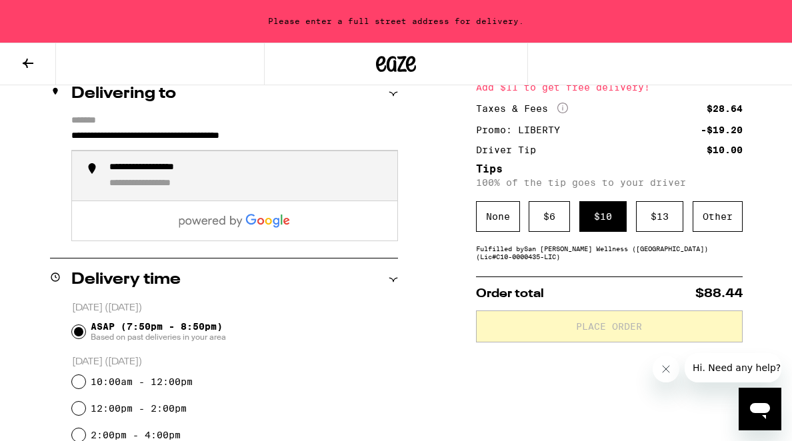
click at [94, 136] on input "**********" at bounding box center [234, 139] width 327 height 23
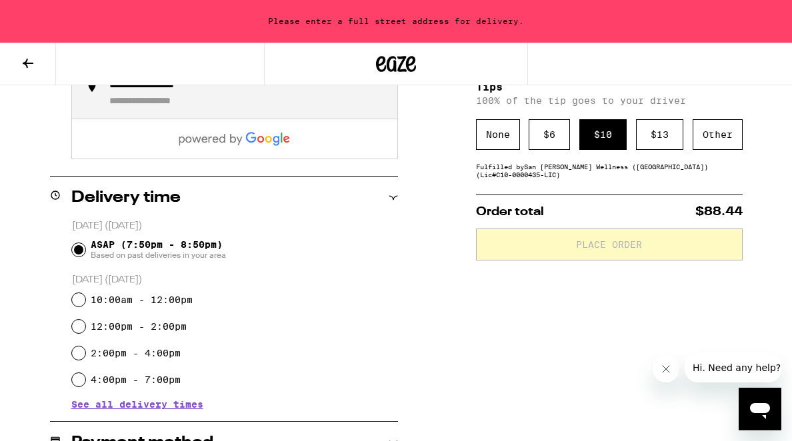
scroll to position [228, 0]
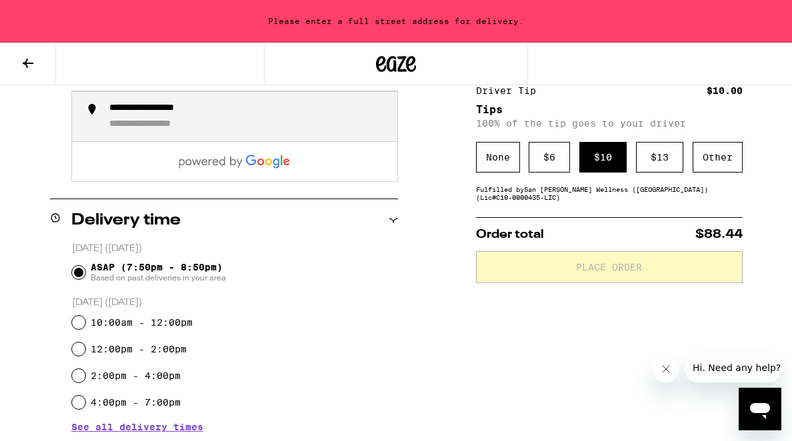
click at [178, 115] on div "**********" at bounding box center [166, 109] width 115 height 13
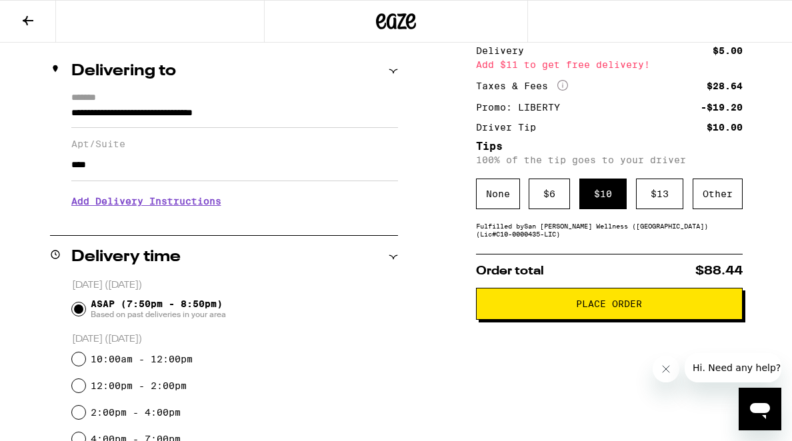
scroll to position [140, 0]
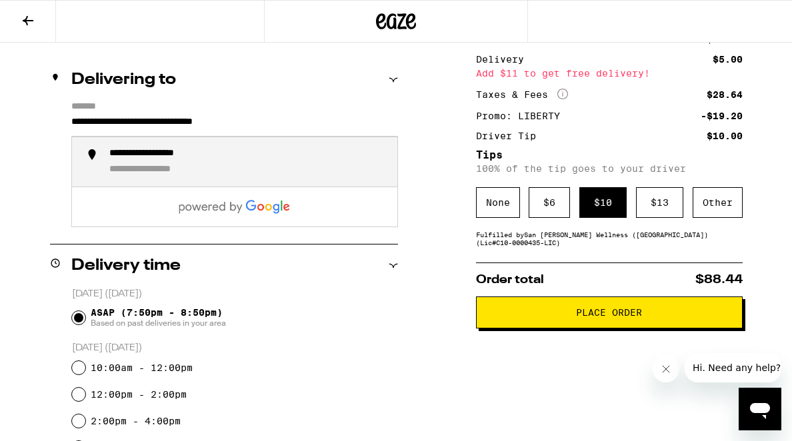
click at [331, 129] on input "**********" at bounding box center [234, 125] width 327 height 23
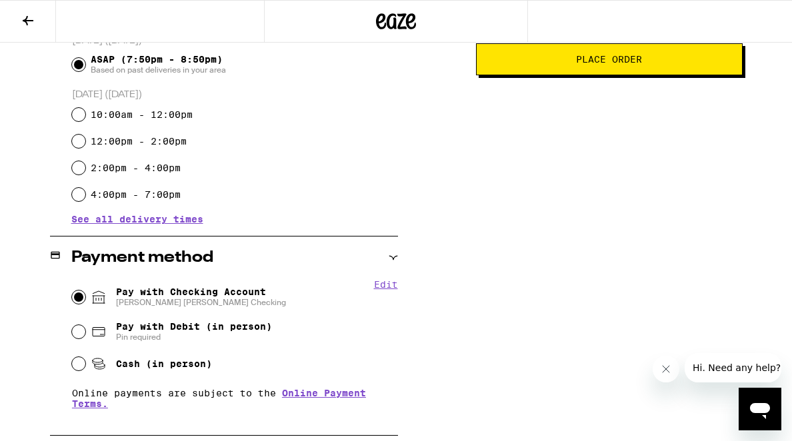
scroll to position [397, 0]
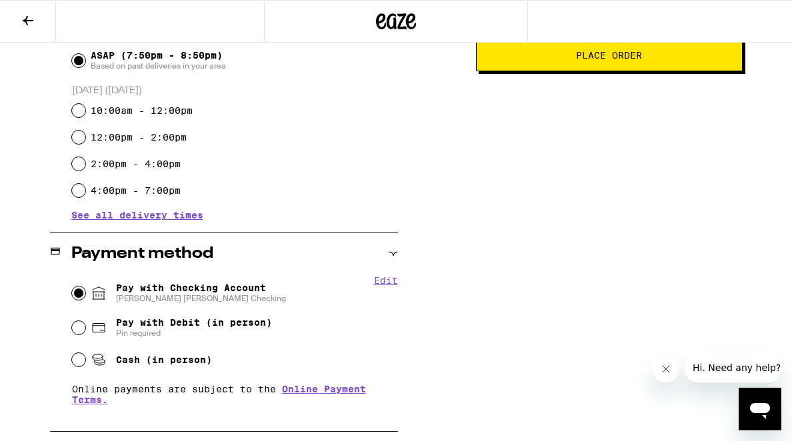
click at [580, 60] on span "Place Order" at bounding box center [609, 55] width 66 height 9
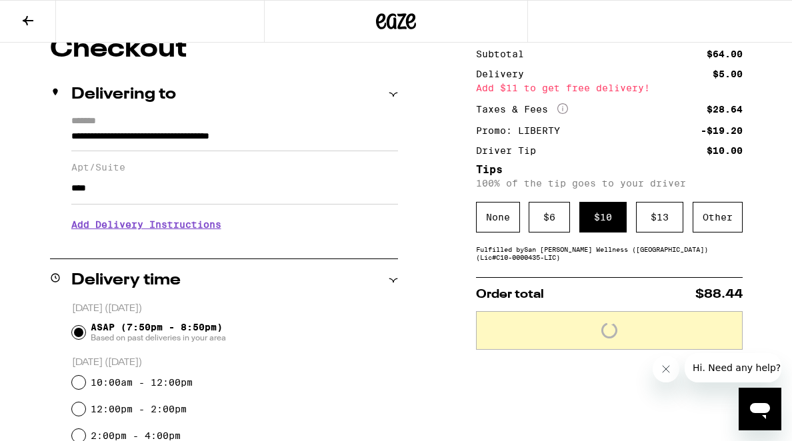
scroll to position [0, 0]
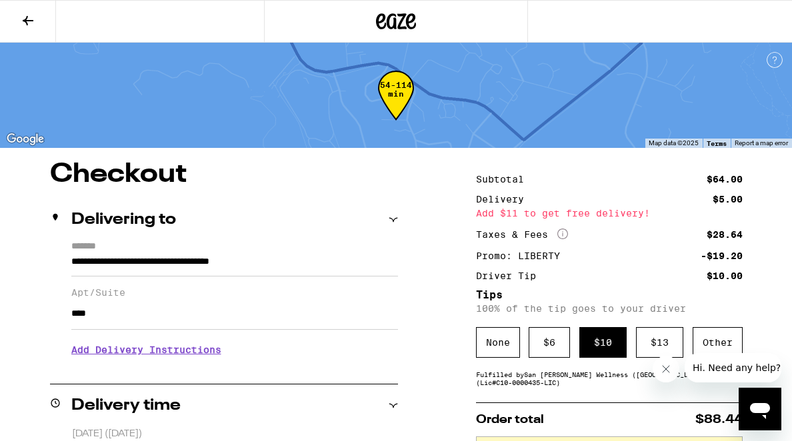
click at [343, 267] on input "**********" at bounding box center [234, 265] width 327 height 23
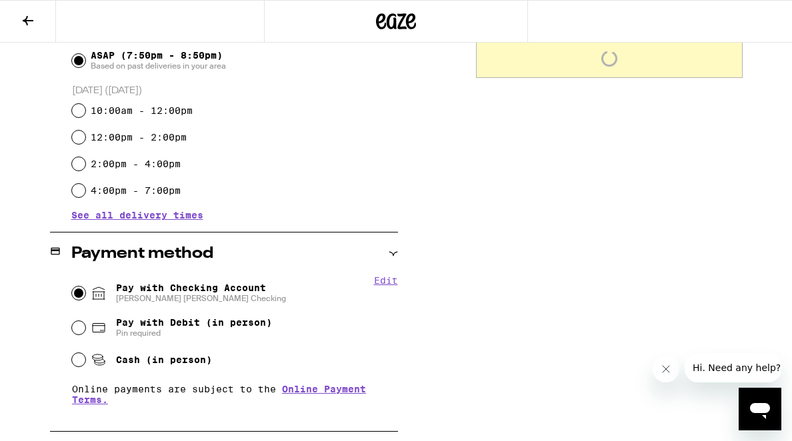
type input "**********"
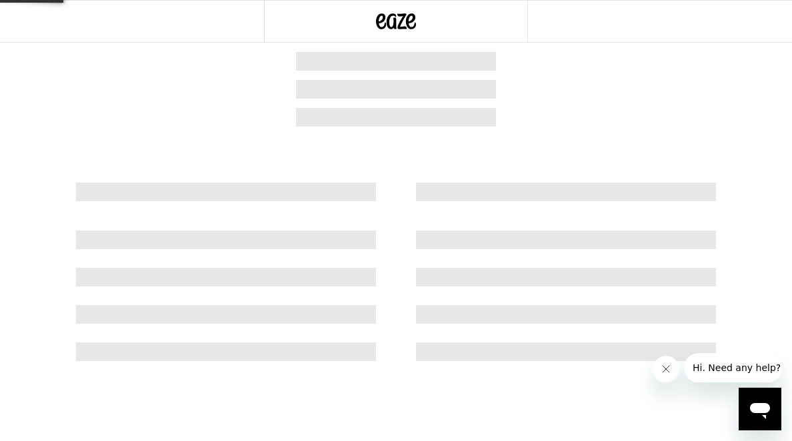
scroll to position [1, 0]
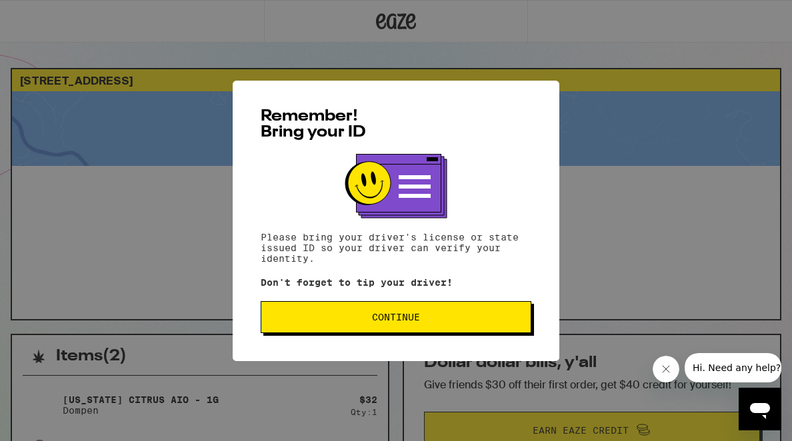
click at [421, 319] on span "Continue" at bounding box center [396, 317] width 248 height 9
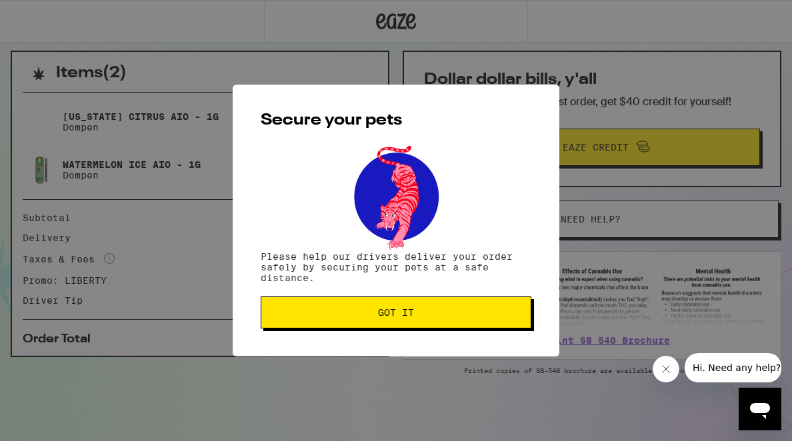
scroll to position [397, 0]
click at [420, 311] on span "Got it" at bounding box center [396, 312] width 248 height 9
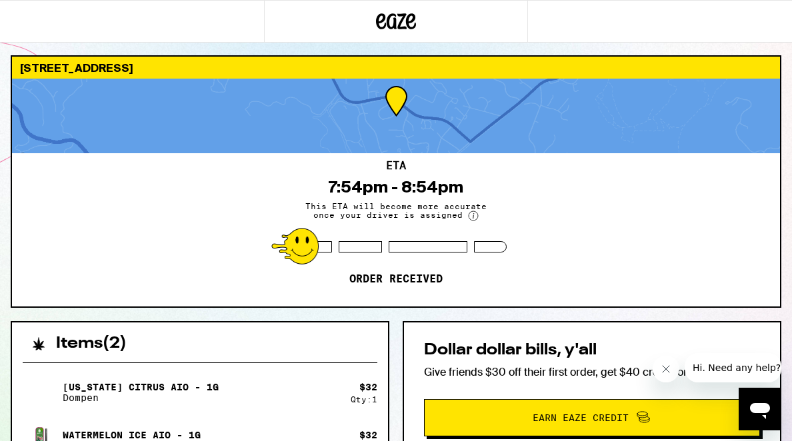
scroll to position [15, 0]
